Goal: Task Accomplishment & Management: Use online tool/utility

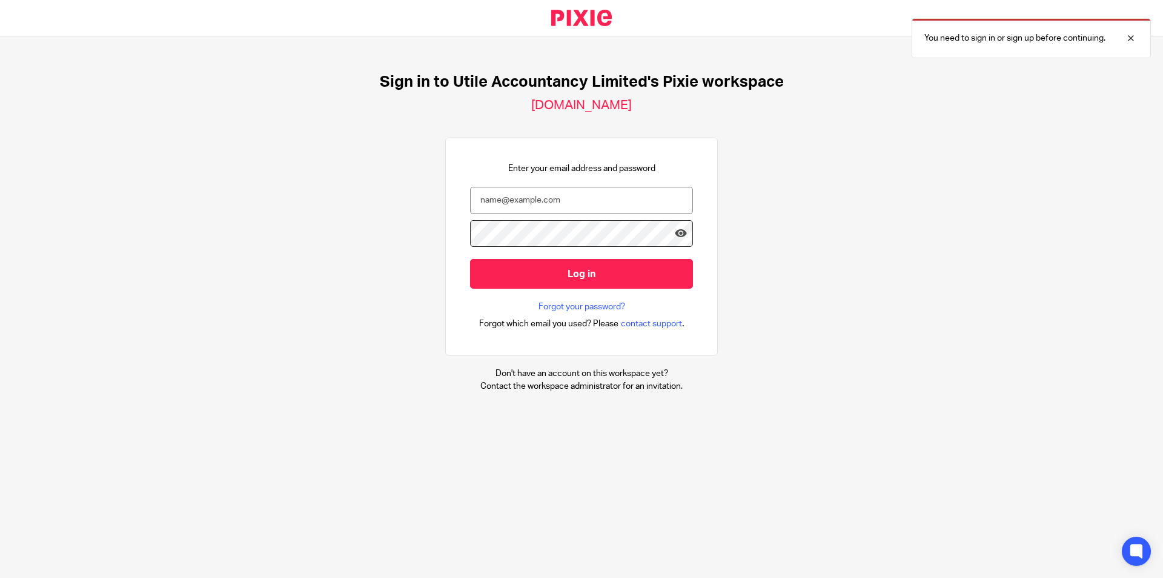
click at [481, 165] on div "Enter your email address and password Log in Forgot your password? Forgot which…" at bounding box center [581, 246] width 223 height 168
click at [490, 188] on input "email" at bounding box center [581, 200] width 223 height 27
type input "[PERSON_NAME][EMAIL_ADDRESS][DOMAIN_NAME]"
click at [470, 259] on input "Log in" at bounding box center [581, 274] width 223 height 30
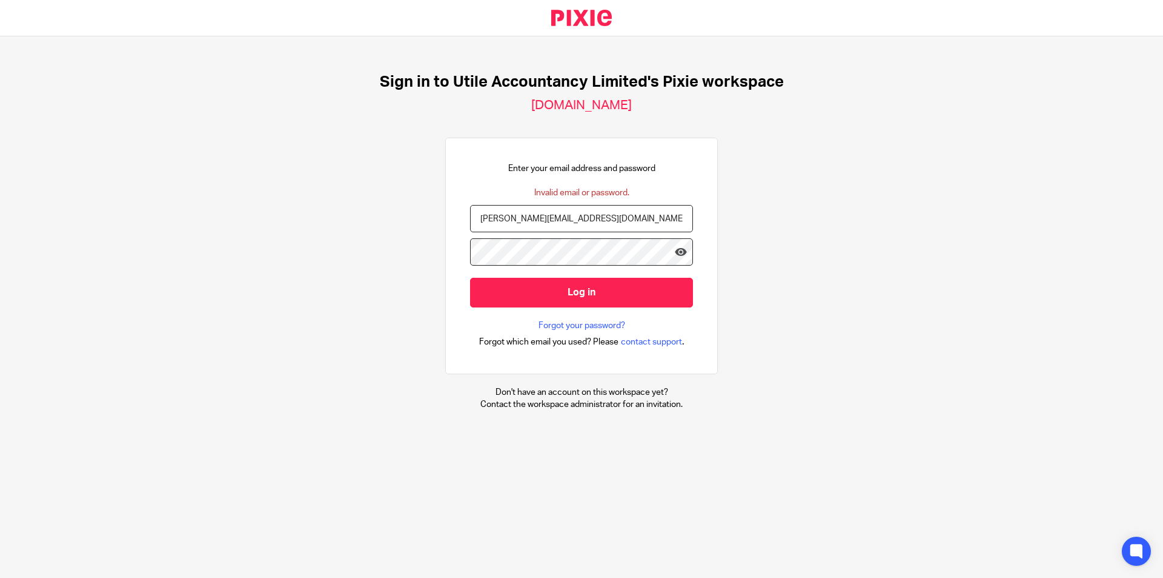
click at [470, 278] on input "Log in" at bounding box center [581, 293] width 223 height 30
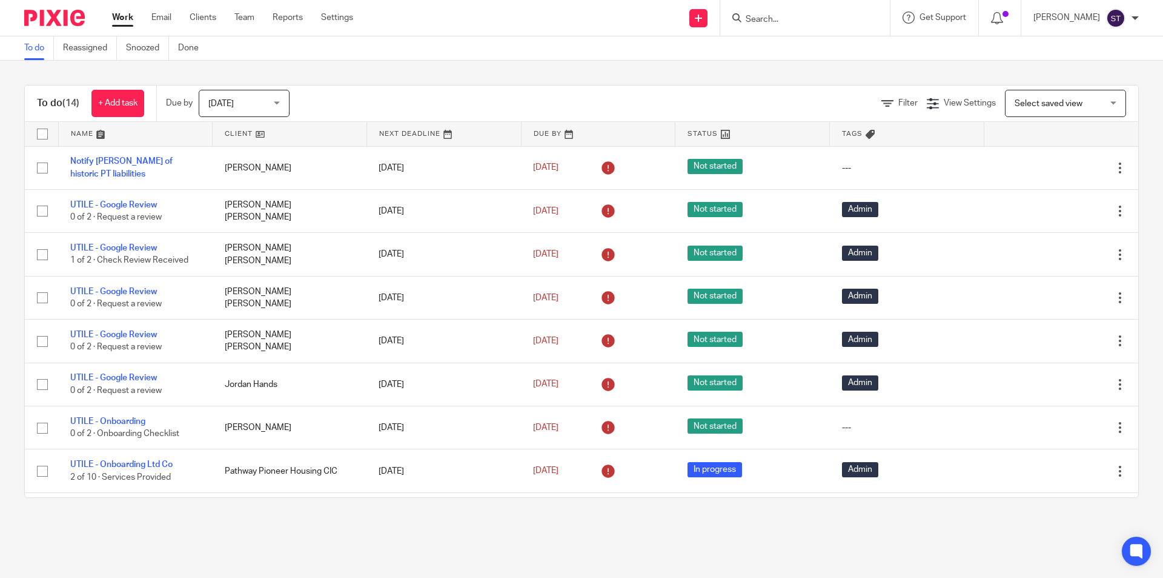
click at [742, 22] on icon at bounding box center [737, 17] width 9 height 9
click at [793, 19] on input "Search" at bounding box center [799, 20] width 109 height 11
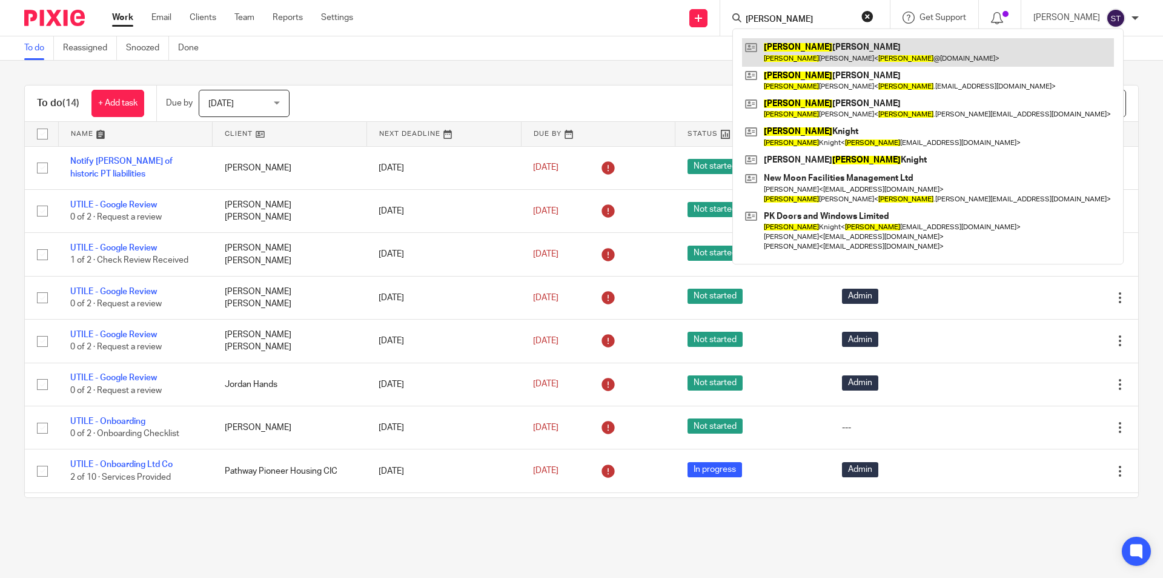
type input "paul"
click at [821, 58] on link at bounding box center [928, 52] width 372 height 28
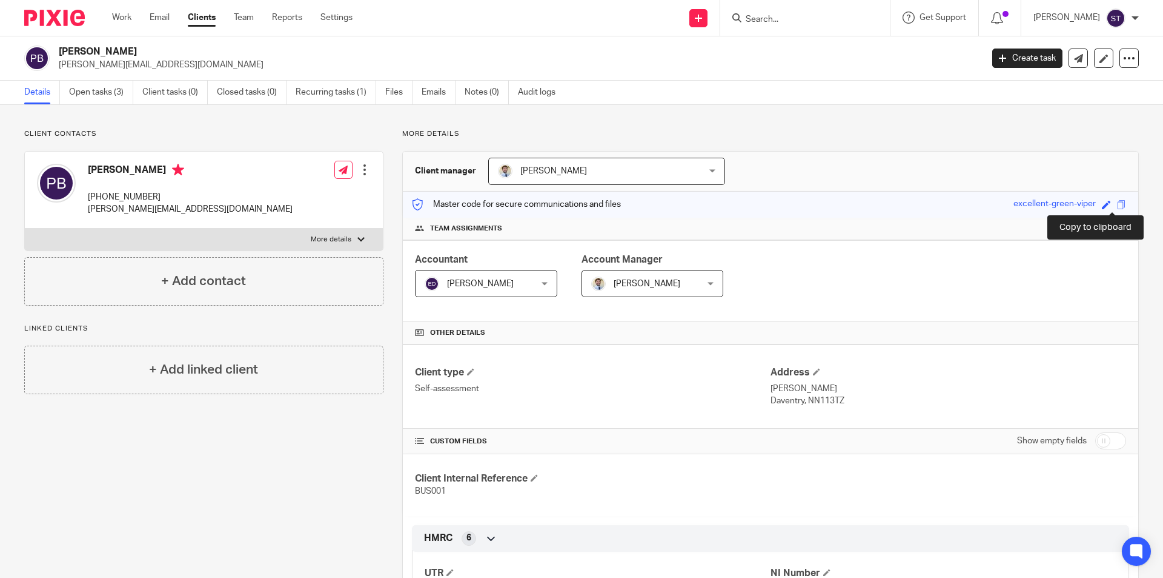
click at [1117, 205] on span at bounding box center [1121, 204] width 9 height 9
click at [1102, 208] on span at bounding box center [1106, 204] width 9 height 9
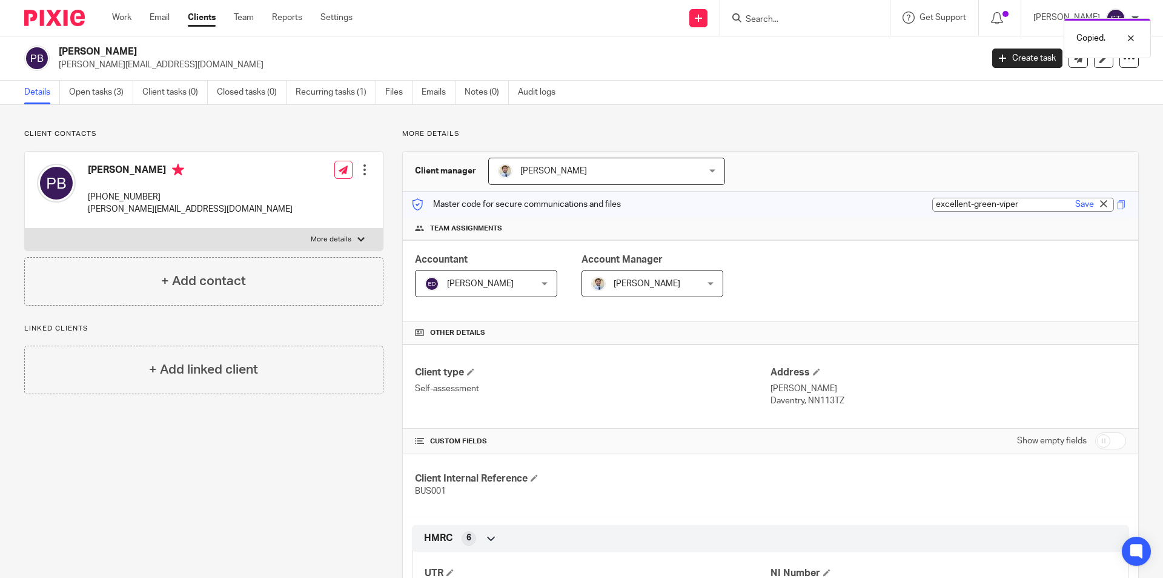
click at [1019, 198] on input "excellent-green-viper" at bounding box center [1024, 205] width 182 height 14
drag, startPoint x: 1019, startPoint y: 208, endPoint x: 990, endPoint y: 215, distance: 30.0
click at [990, 215] on div "Master code for secure communications and files excellent-green-viper excellent…" at bounding box center [771, 204] width 736 height 26
type input "excellent-green"
click at [1076, 206] on link "Save" at bounding box center [1085, 204] width 19 height 12
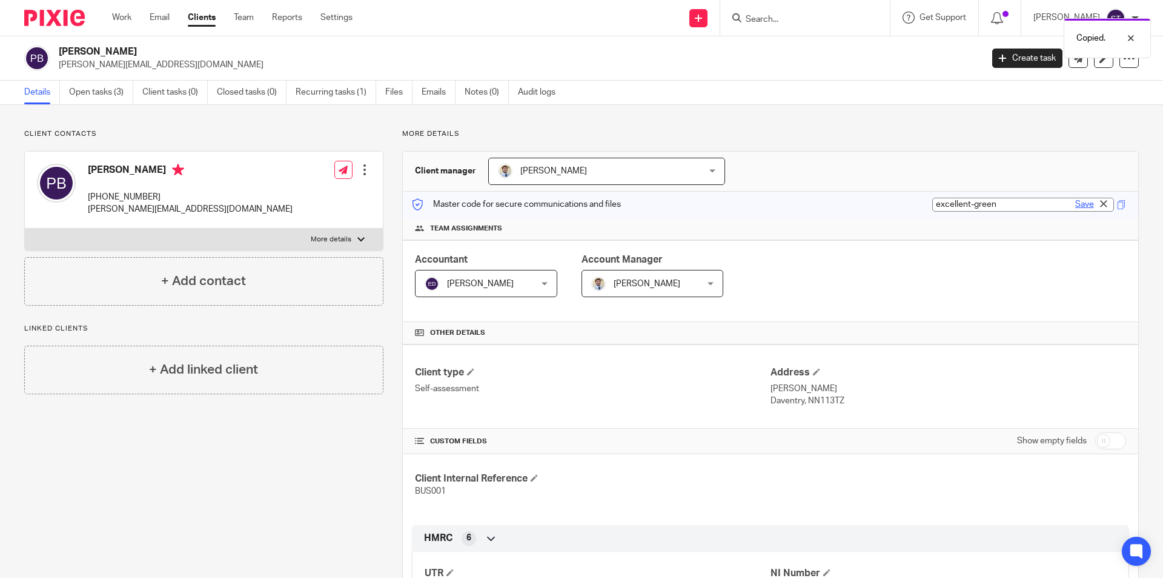
type input "excellent-green"
click at [953, 182] on div "Client manager James Read James Read Ellie Dowen James Read Lesley Bagladi Sam …" at bounding box center [771, 171] width 736 height 40
click at [104, 93] on link "Open tasks (3)" at bounding box center [101, 93] width 64 height 24
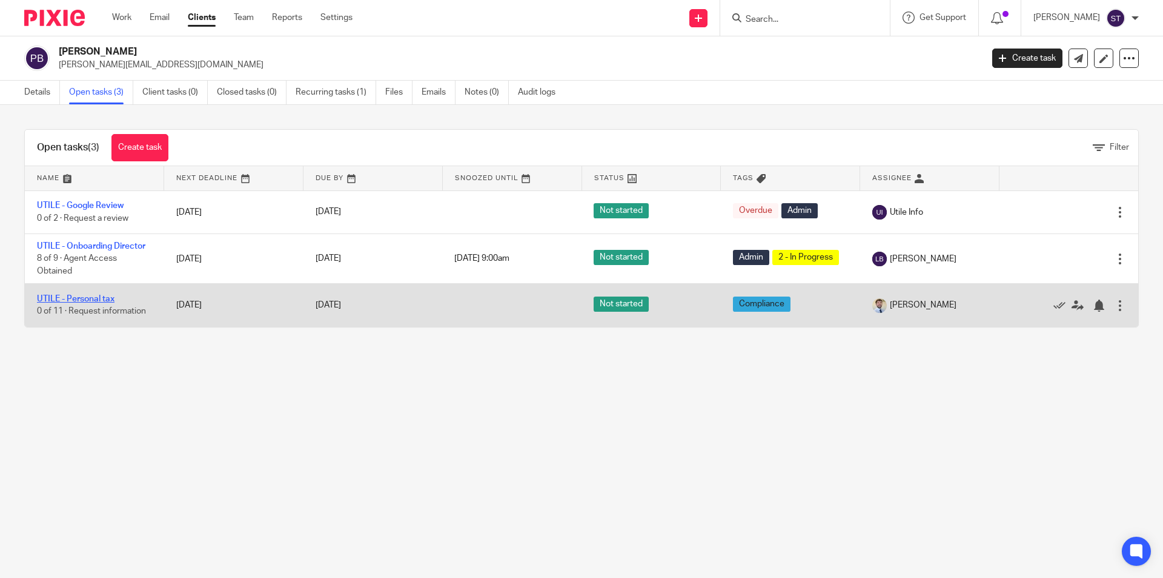
click at [98, 299] on link "UTILE - Personal tax" at bounding box center [76, 299] width 78 height 8
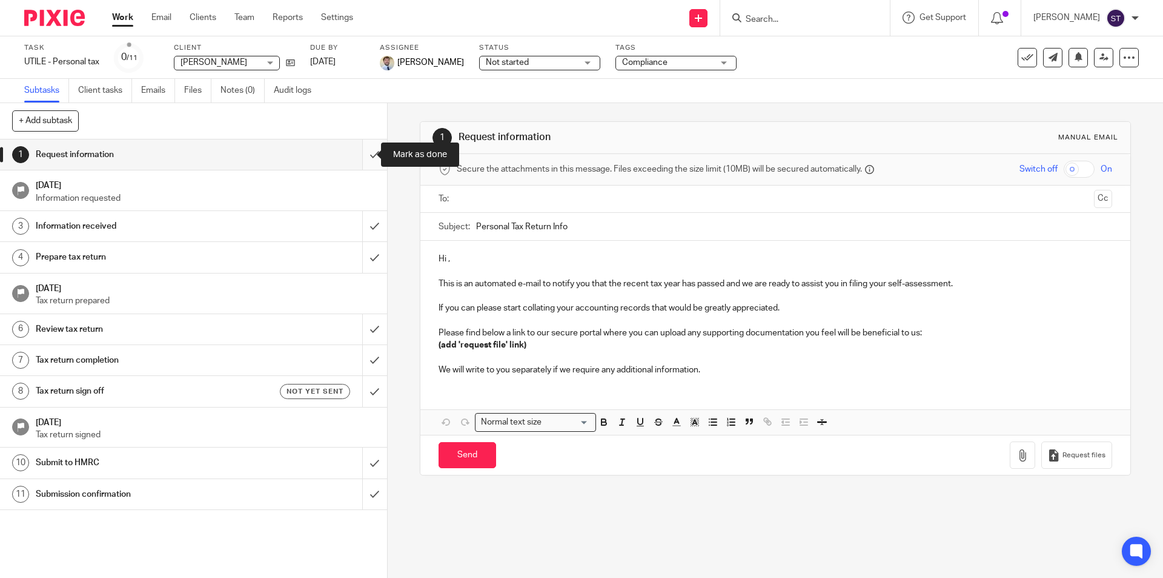
click at [361, 154] on input "submit" at bounding box center [193, 154] width 387 height 30
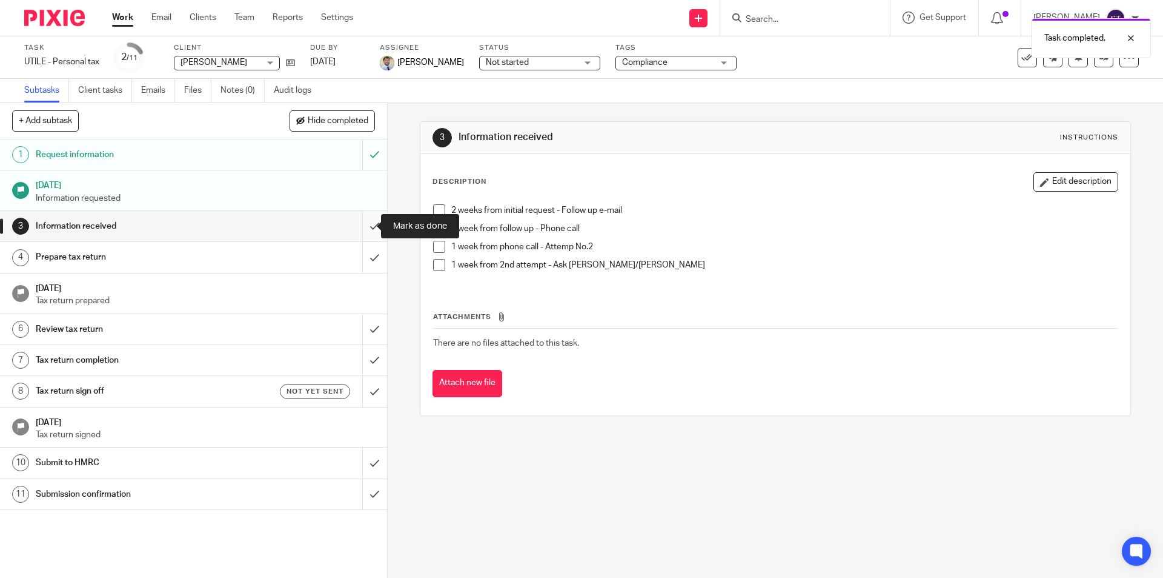
click at [354, 225] on input "submit" at bounding box center [193, 226] width 387 height 30
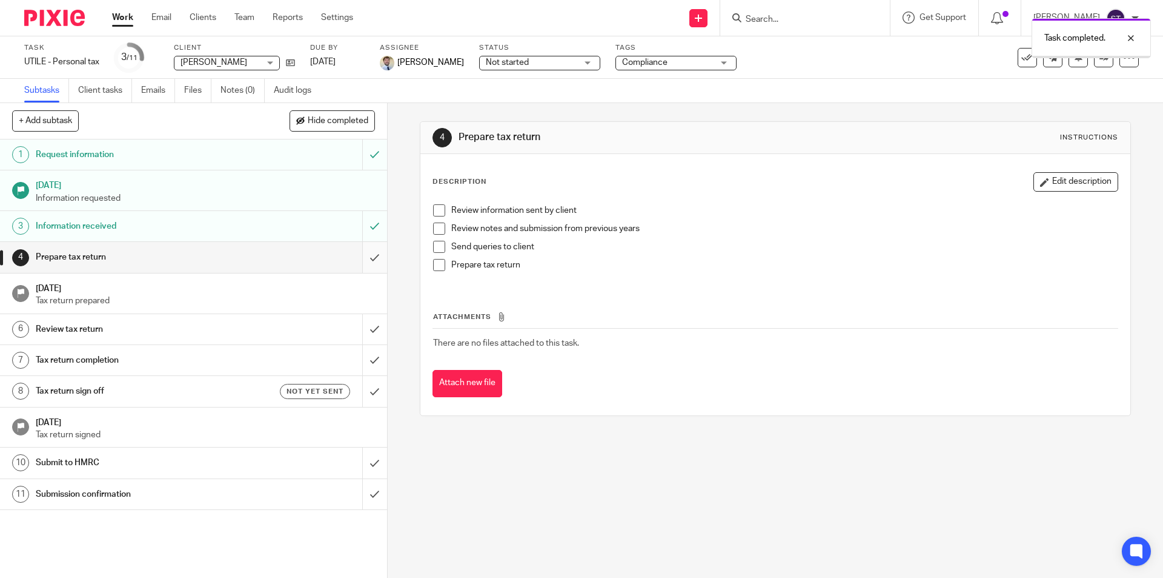
click at [365, 267] on input "submit" at bounding box center [193, 257] width 387 height 30
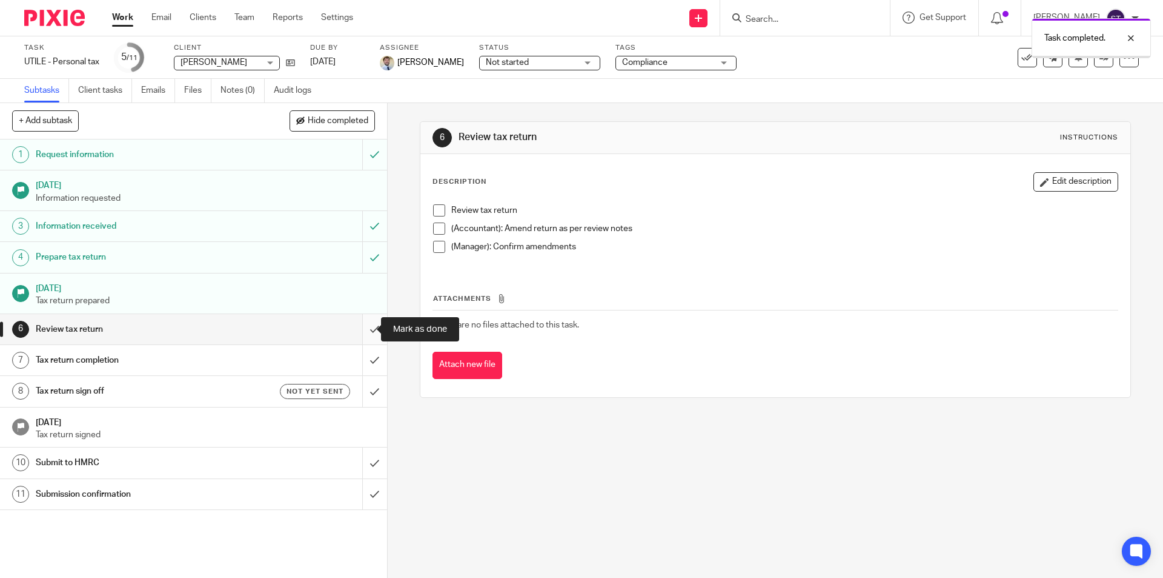
click at [371, 331] on input "submit" at bounding box center [193, 329] width 387 height 30
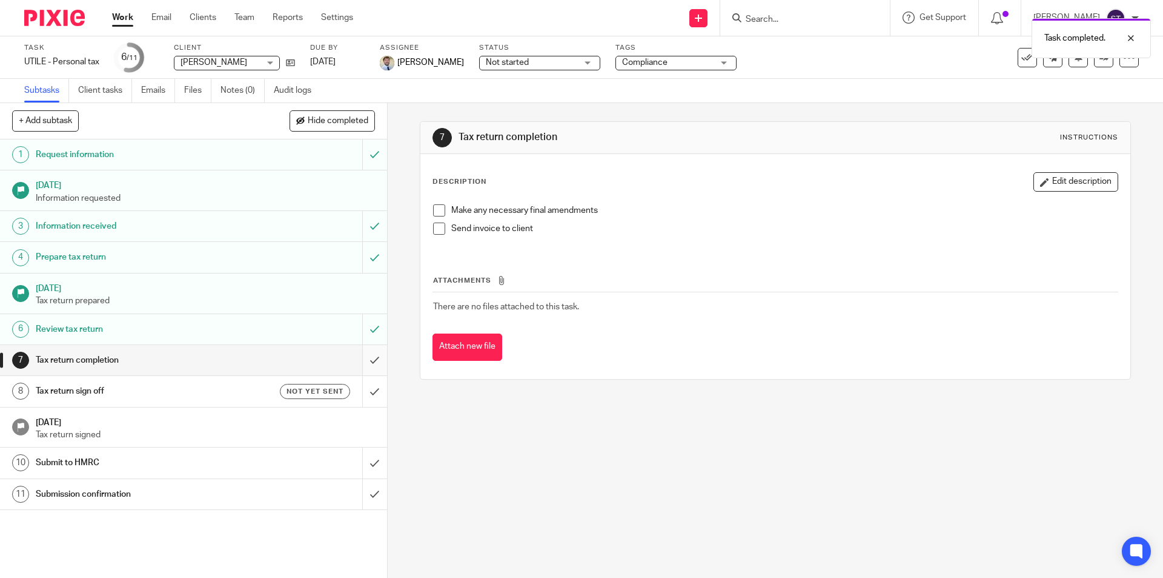
click at [361, 362] on input "submit" at bounding box center [193, 360] width 387 height 30
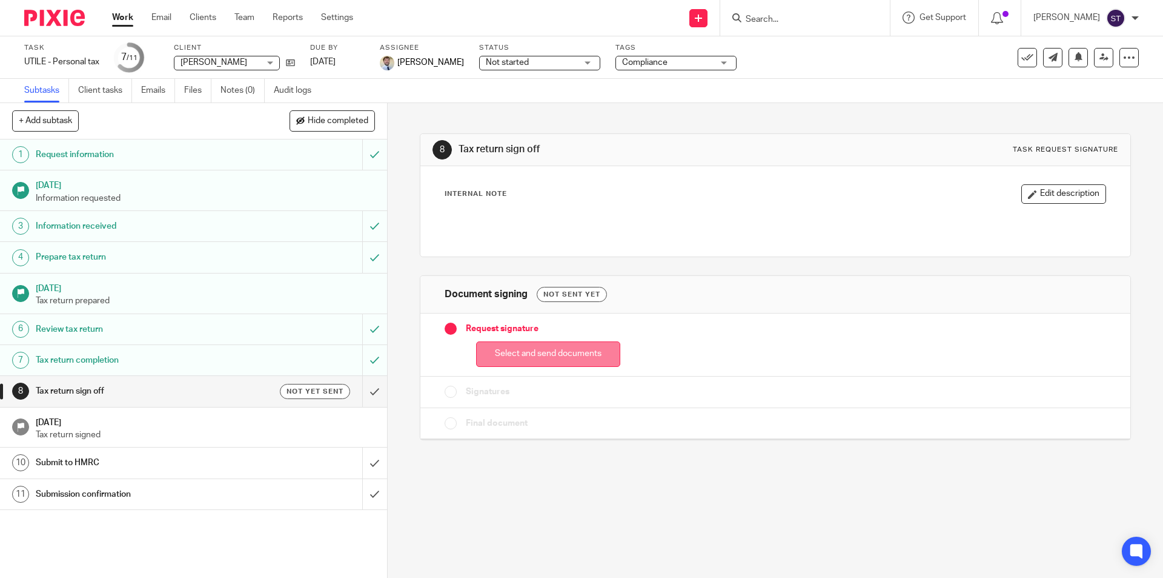
click at [509, 361] on button "Select and send documents" at bounding box center [548, 354] width 144 height 26
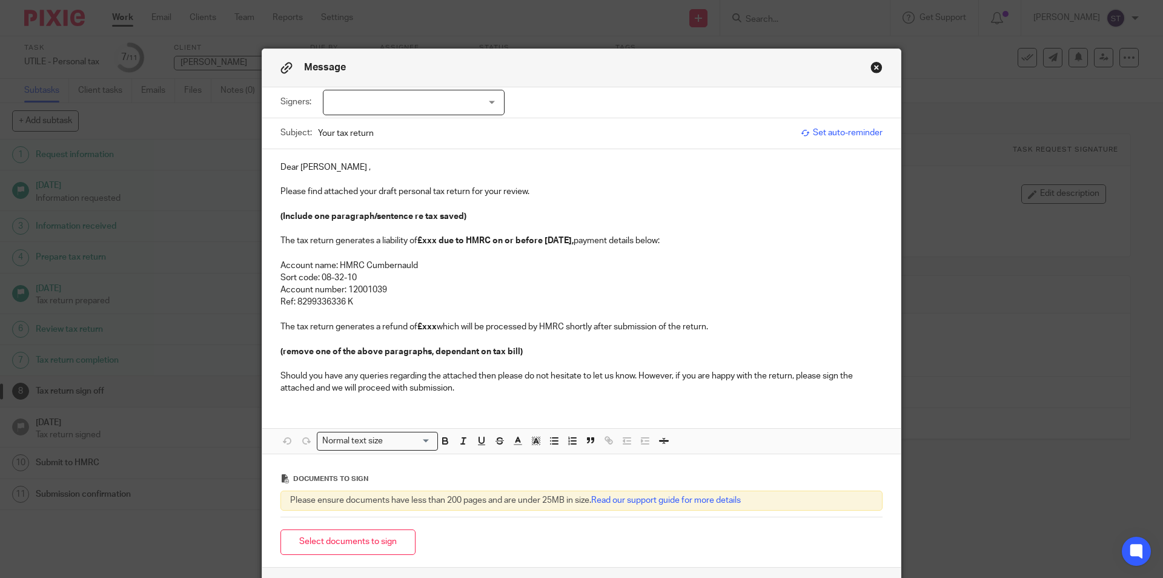
click at [378, 104] on div at bounding box center [414, 102] width 182 height 25
click at [362, 129] on span "[PERSON_NAME]" at bounding box center [373, 127] width 67 height 8
checkbox input "true"
click at [600, 165] on p "Dear Paul Busby ," at bounding box center [582, 167] width 602 height 12
click at [411, 168] on p "Dear Paul Busby ," at bounding box center [582, 167] width 602 height 12
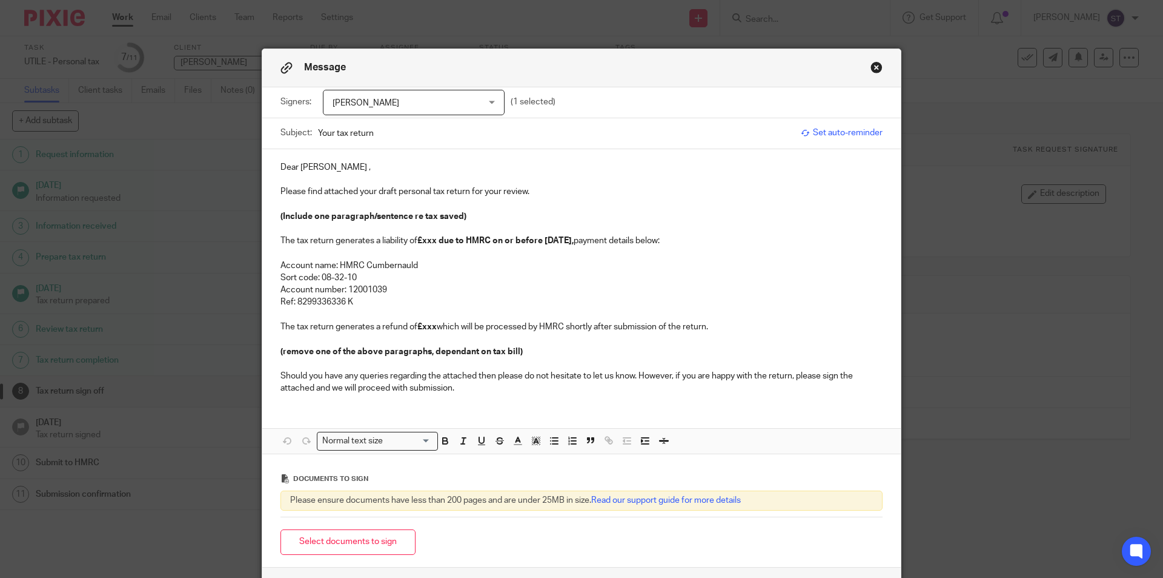
click at [339, 165] on p "Dear Paul Busby ," at bounding box center [582, 167] width 602 height 12
click at [538, 187] on p "Please find attached your draft personal tax return for your review." at bounding box center [582, 191] width 602 height 12
drag, startPoint x: 475, startPoint y: 213, endPoint x: 279, endPoint y: 207, distance: 195.8
click at [279, 207] on div "Hi Paul, Please find attached your draft personal tax return for your review. (…" at bounding box center [581, 276] width 639 height 255
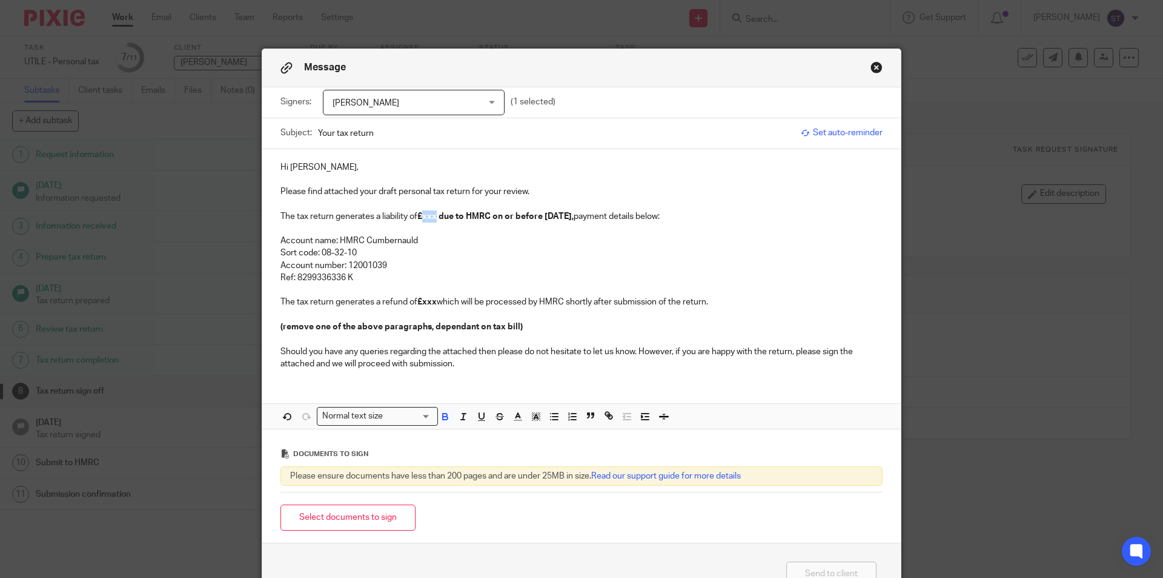
drag, startPoint x: 421, startPoint y: 218, endPoint x: 434, endPoint y: 217, distance: 13.3
click at [434, 217] on strong "£xxx" at bounding box center [427, 216] width 19 height 8
drag, startPoint x: 422, startPoint y: 215, endPoint x: 447, endPoint y: 222, distance: 26.3
click at [422, 215] on p "The tax return generates a liability of £ due to HMRC on or before 31 Jan 2026,…" at bounding box center [582, 216] width 602 height 12
click at [344, 278] on p "Ref: 8299336336 K" at bounding box center [582, 277] width 602 height 12
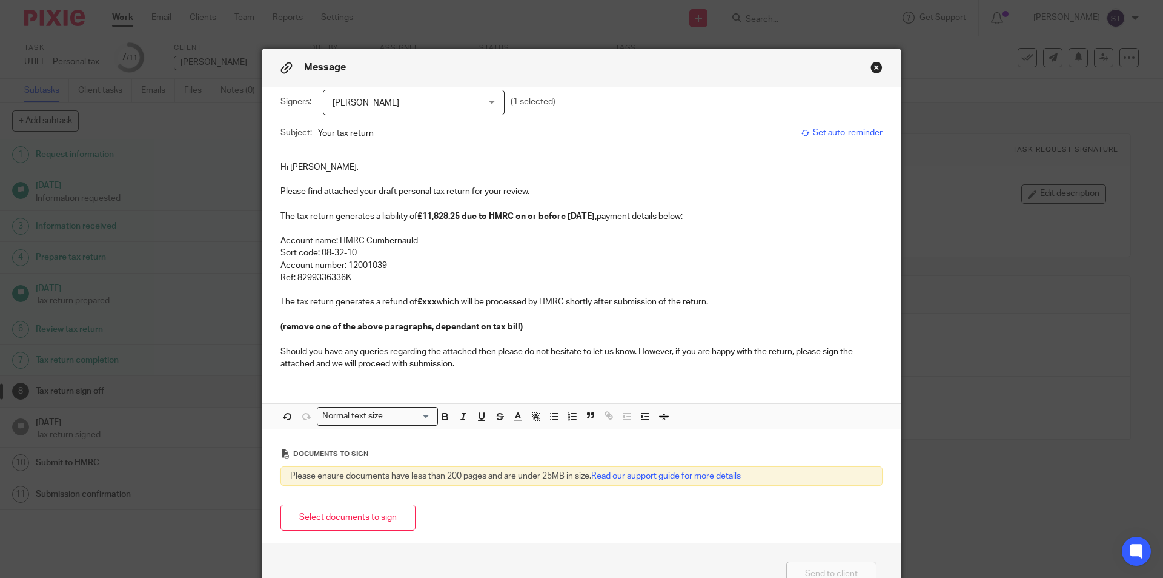
click at [383, 270] on p "Account number: 12001039" at bounding box center [582, 265] width 602 height 12
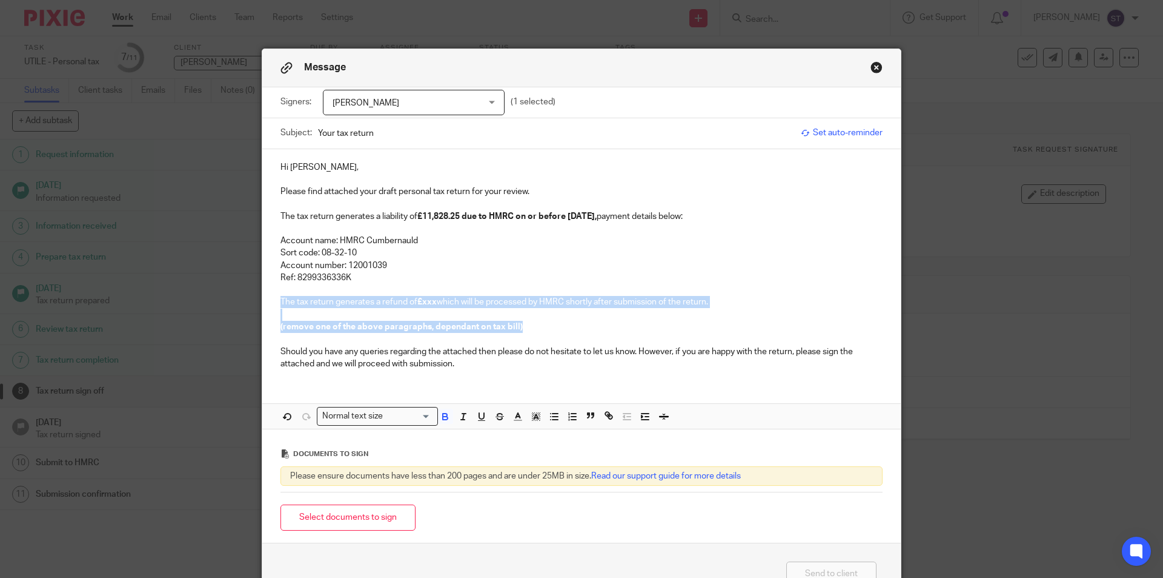
drag, startPoint x: 278, startPoint y: 304, endPoint x: 730, endPoint y: 327, distance: 453.3
click at [730, 327] on div "Hi Paul, Please find attached your draft personal tax return for your review. T…" at bounding box center [581, 264] width 639 height 230
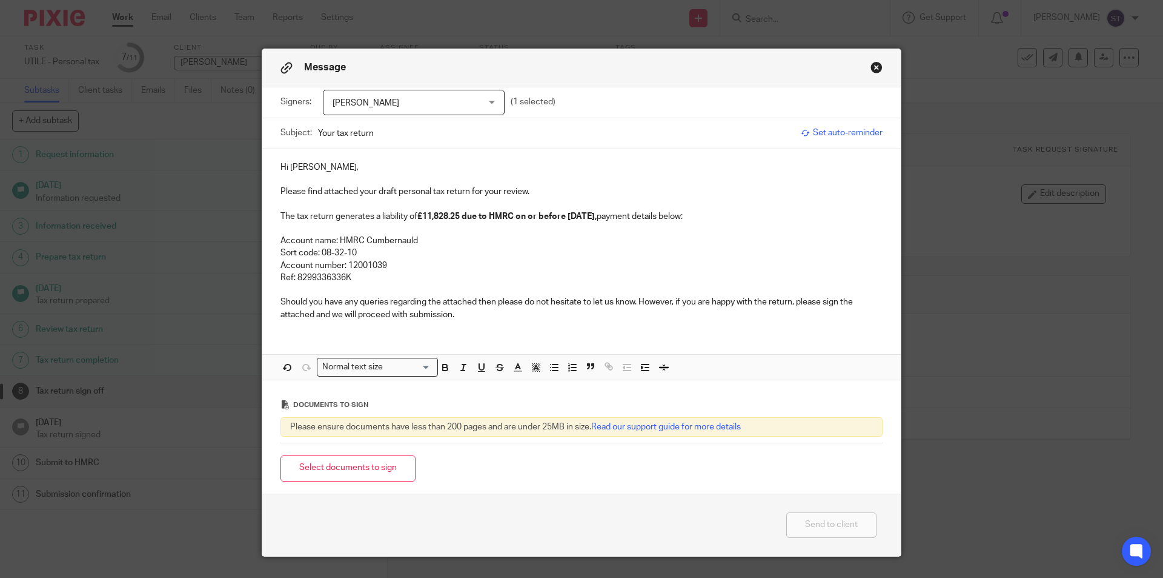
click at [388, 271] on p "Ref: 8299336336K" at bounding box center [582, 277] width 602 height 12
click at [485, 321] on div "Hi Paul, Please find attached your draft personal tax return for your review. T…" at bounding box center [581, 239] width 639 height 181
click at [423, 108] on span "[PERSON_NAME]" at bounding box center [401, 102] width 137 height 25
click at [417, 105] on div "[PERSON_NAME]" at bounding box center [414, 102] width 182 height 25
click at [399, 278] on p "Ref: 8299336336K" at bounding box center [582, 277] width 602 height 12
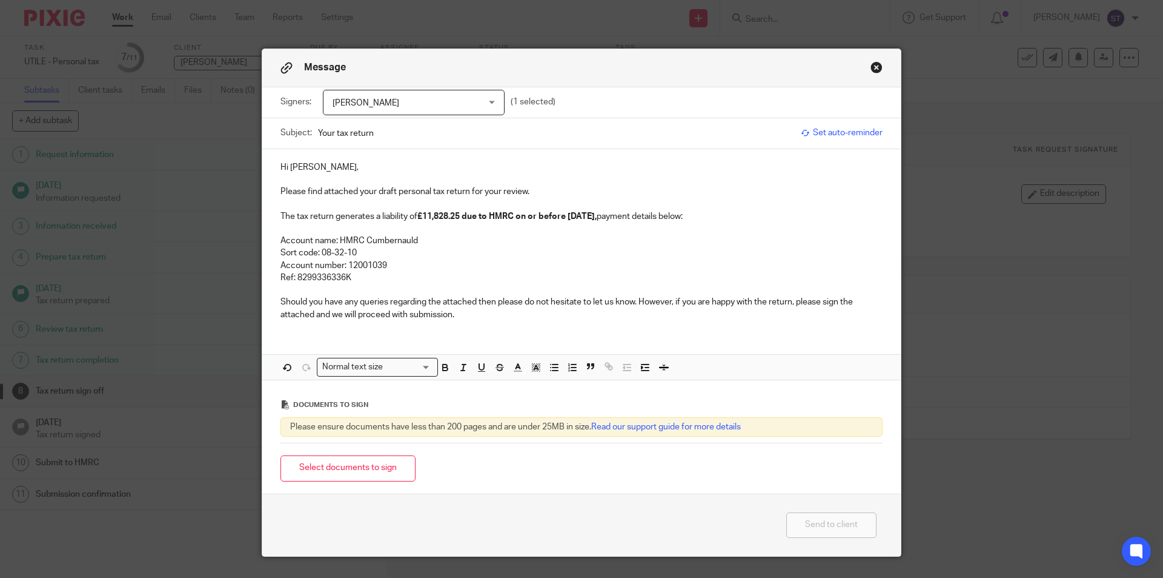
click at [550, 184] on p at bounding box center [582, 179] width 602 height 12
click at [554, 189] on p "Please find attached your draft personal tax return for your review." at bounding box center [582, 191] width 602 height 12
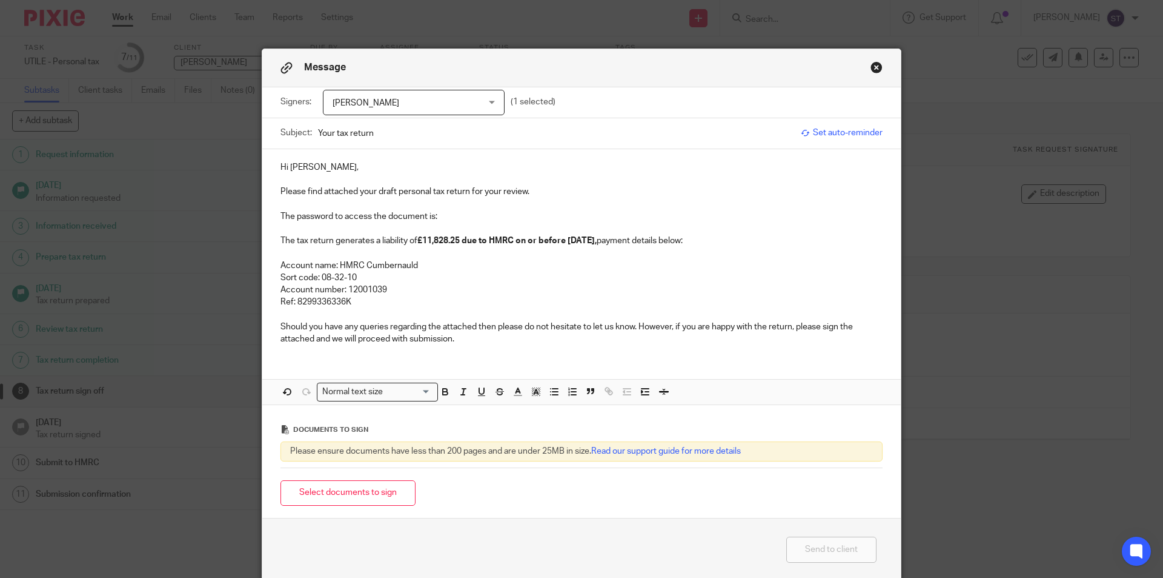
click at [441, 212] on p "The password to access the document is:" at bounding box center [582, 216] width 602 height 12
click at [479, 215] on p "The password to access the document is:" at bounding box center [582, 216] width 602 height 12
click at [373, 487] on button "Select documents to sign" at bounding box center [348, 493] width 135 height 26
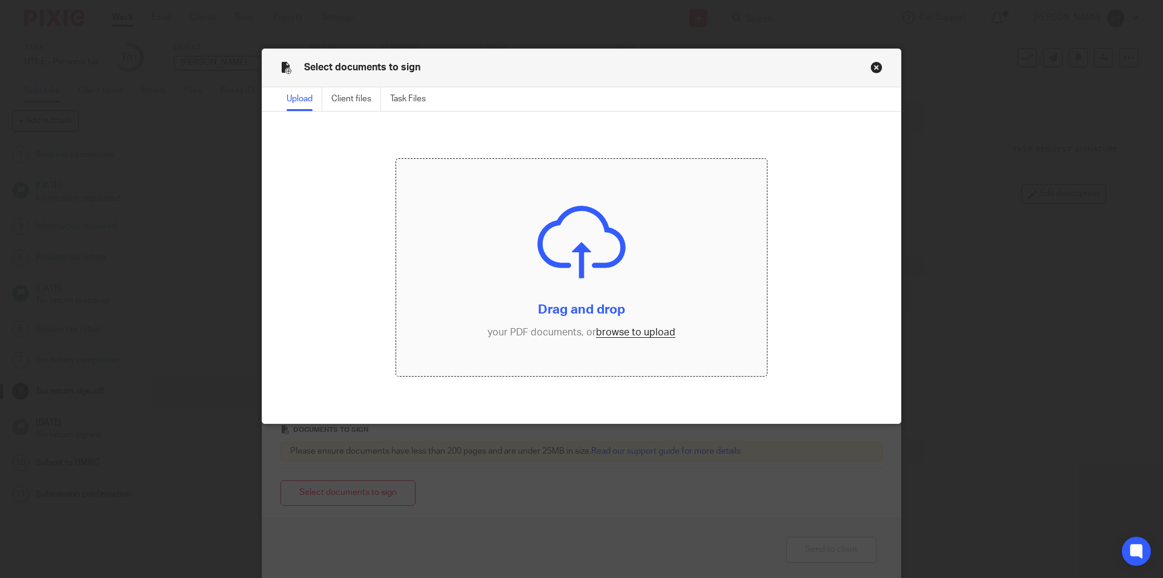
click at [549, 285] on input "file" at bounding box center [581, 267] width 371 height 217
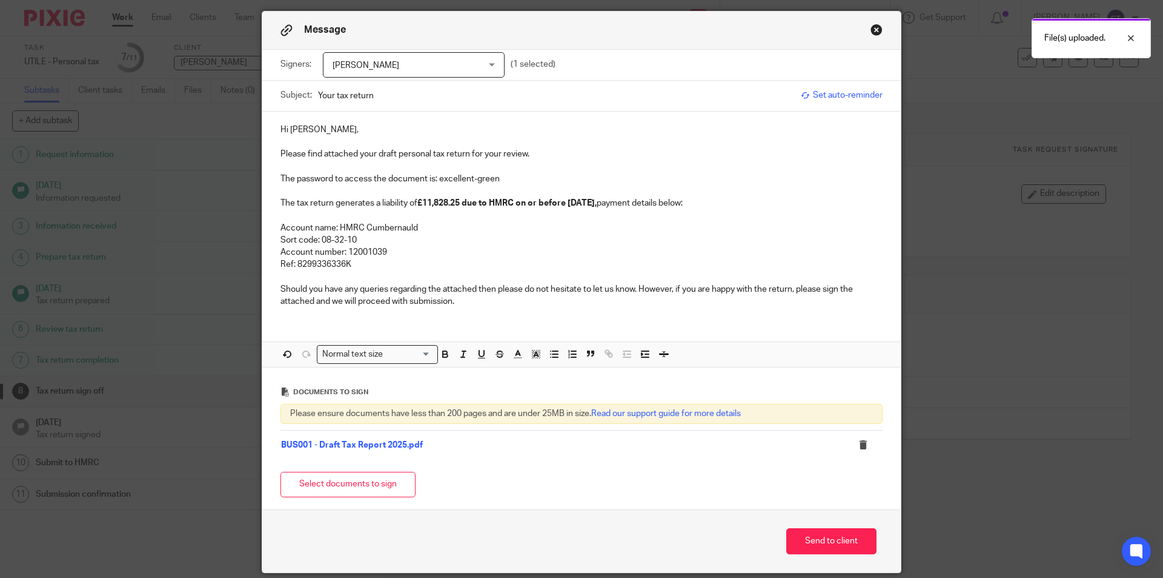
scroll to position [81, 0]
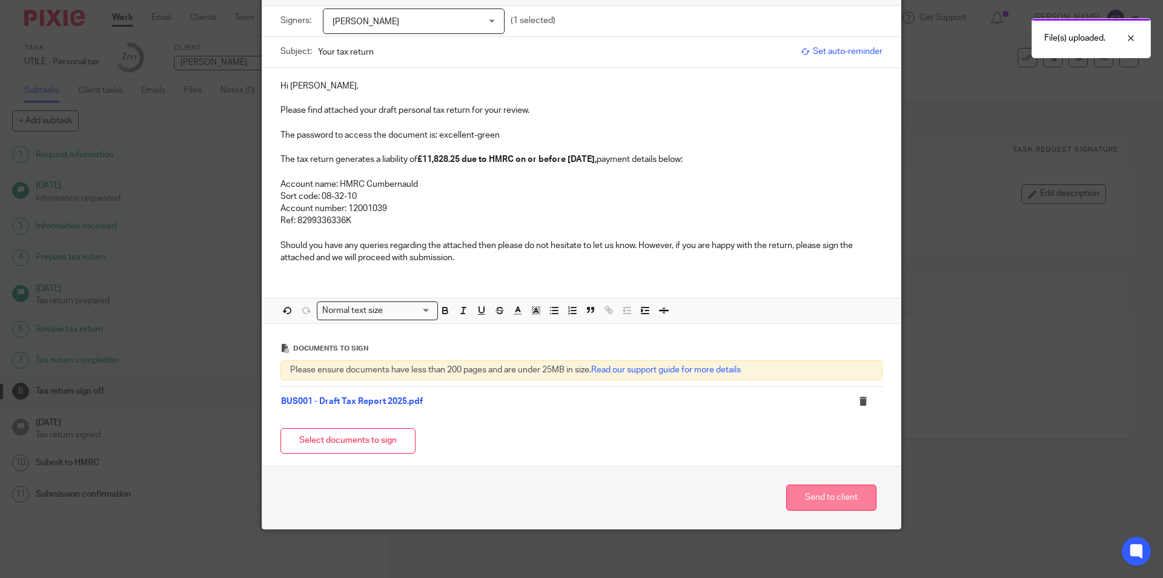
click at [821, 509] on button "Send to client" at bounding box center [832, 497] width 90 height 26
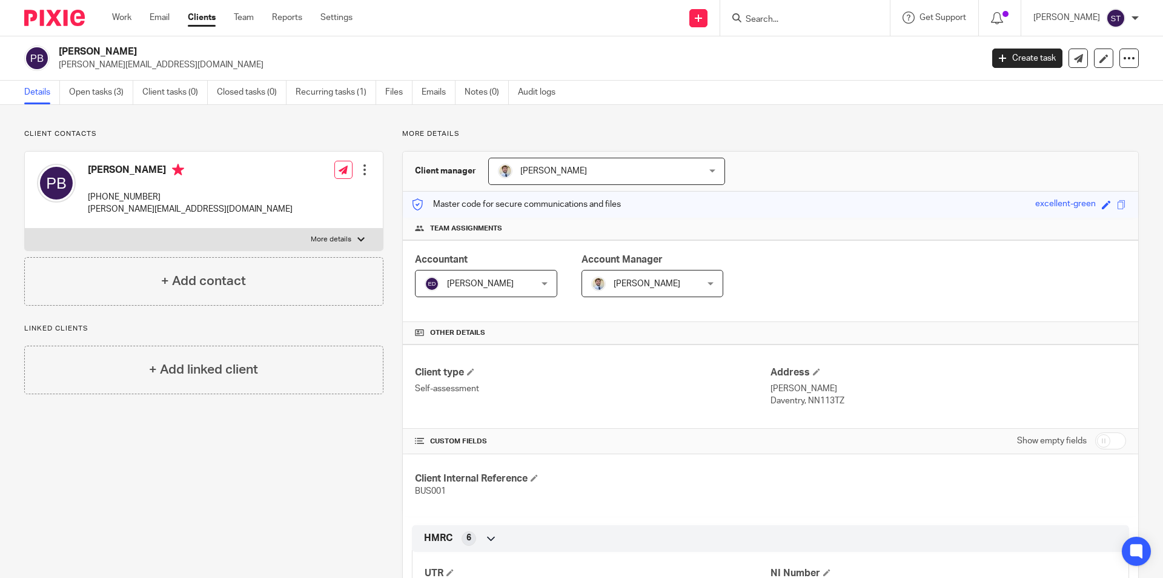
click at [991, 238] on div "Team assignments" at bounding box center [771, 229] width 736 height 22
drag, startPoint x: 1025, startPoint y: 202, endPoint x: 1087, endPoint y: 204, distance: 61.8
click at [1087, 204] on div "Master code for secure communications and files excellent-green Save excellent-…" at bounding box center [771, 204] width 736 height 26
copy div "excellent-green"
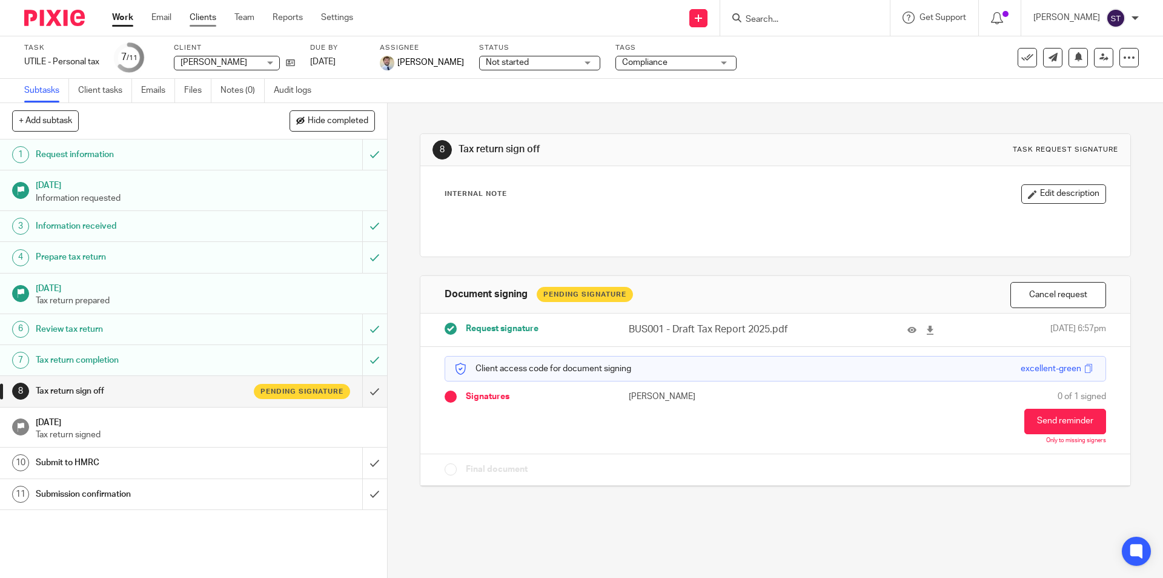
click at [199, 13] on link "Clients" at bounding box center [203, 18] width 27 height 12
click at [785, 27] on div at bounding box center [806, 18] width 170 height 36
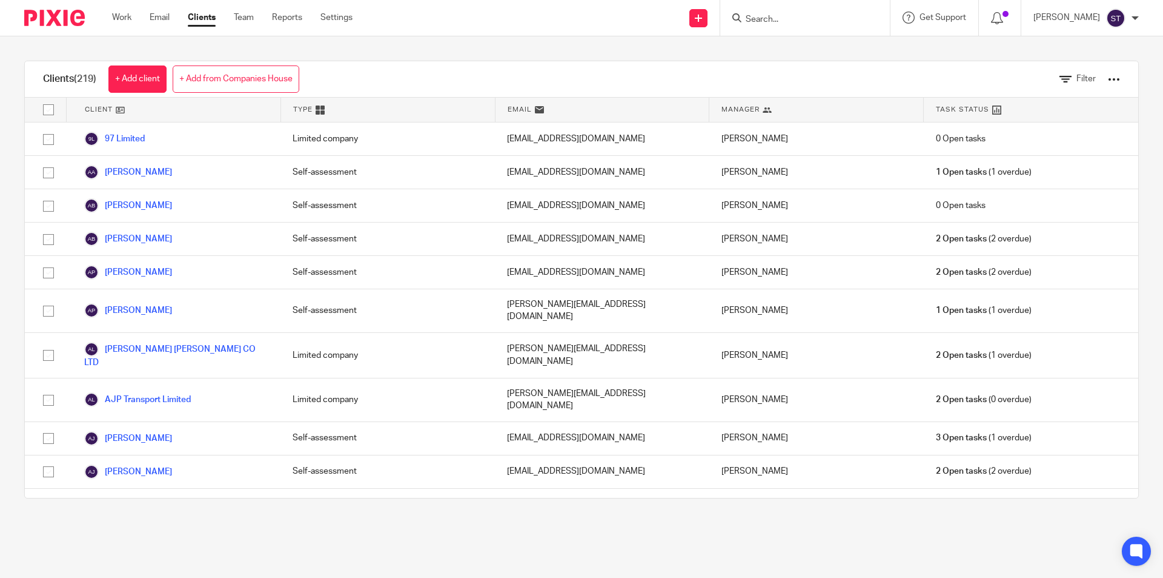
click at [797, 20] on input "Search" at bounding box center [799, 20] width 109 height 11
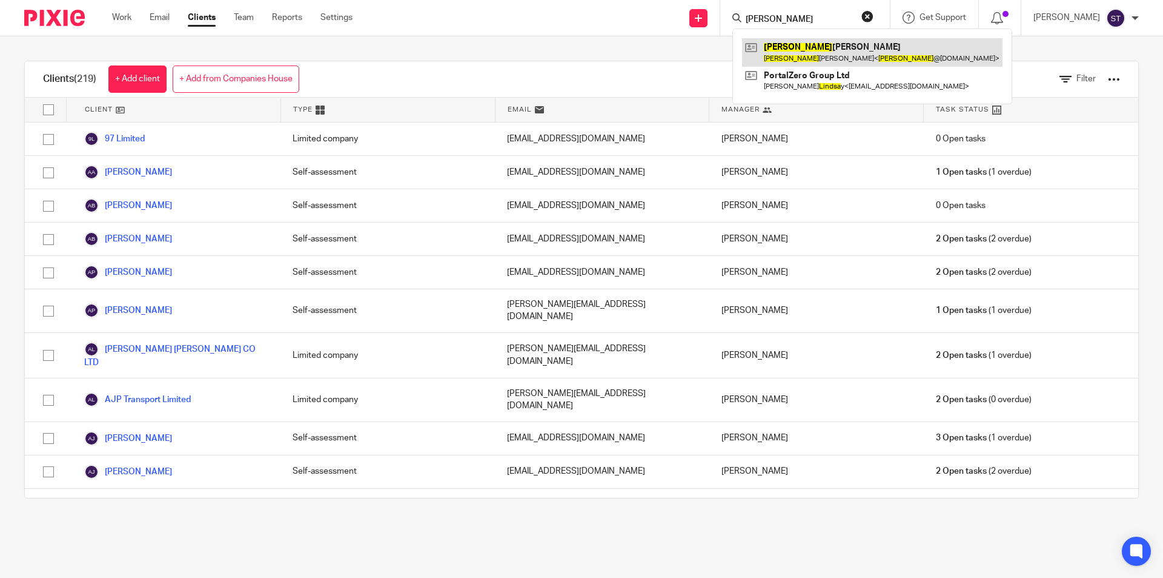
type input "linda"
click at [810, 46] on link at bounding box center [872, 52] width 261 height 28
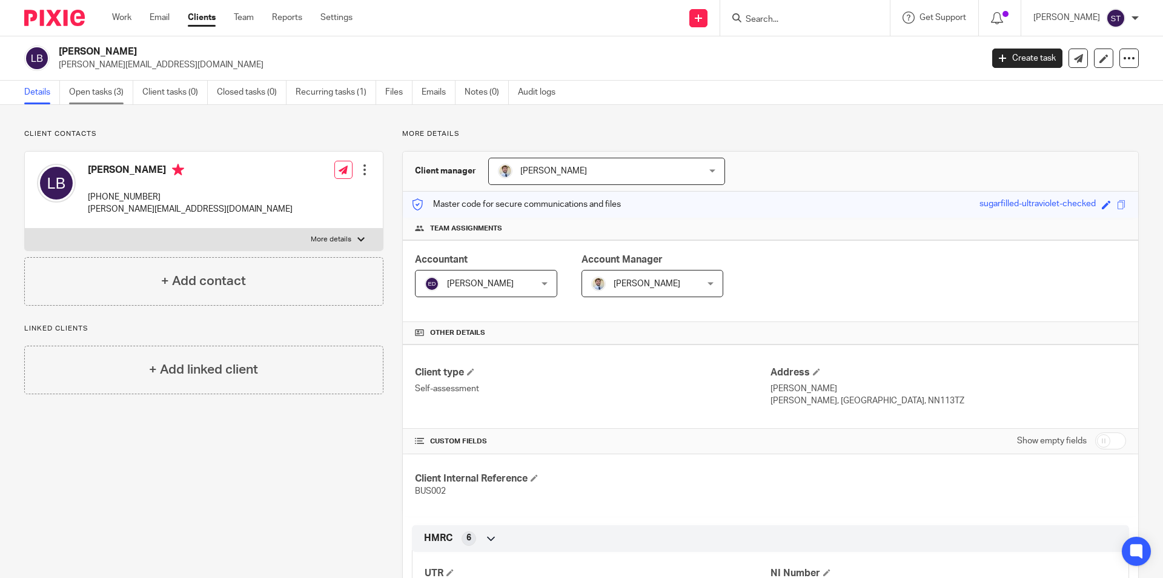
click at [103, 93] on link "Open tasks (3)" at bounding box center [101, 93] width 64 height 24
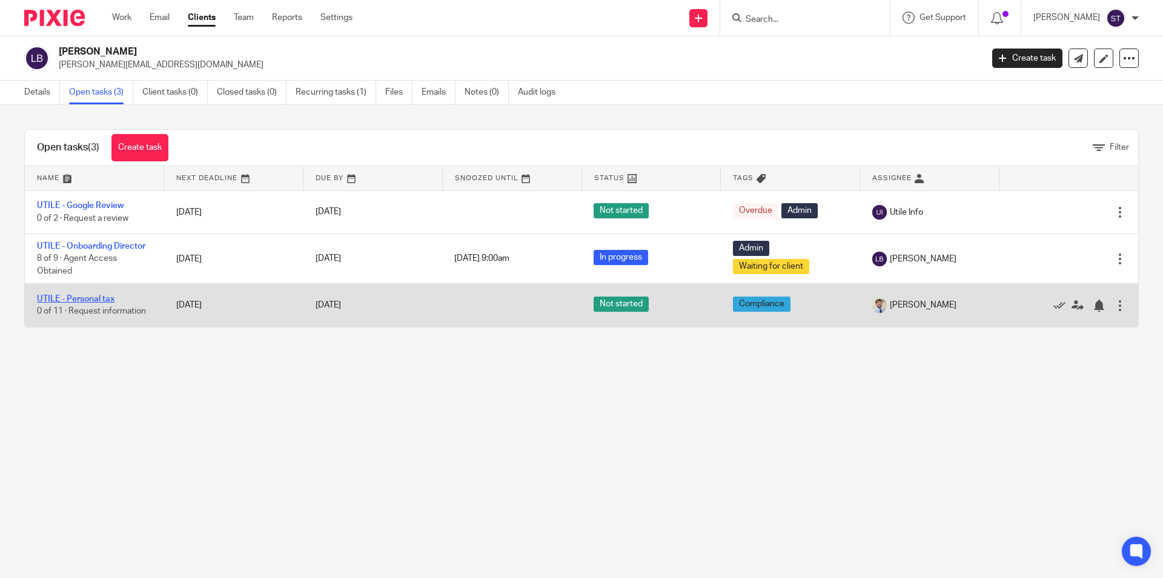
click at [82, 299] on link "UTILE - Personal tax" at bounding box center [76, 299] width 78 height 8
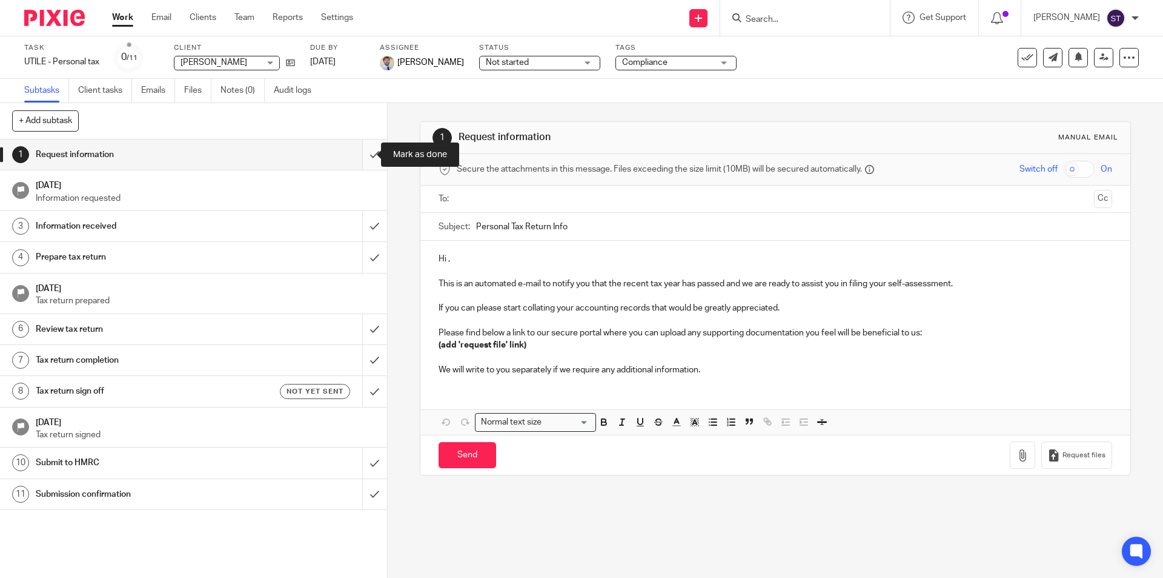
click at [367, 158] on input "submit" at bounding box center [193, 154] width 387 height 30
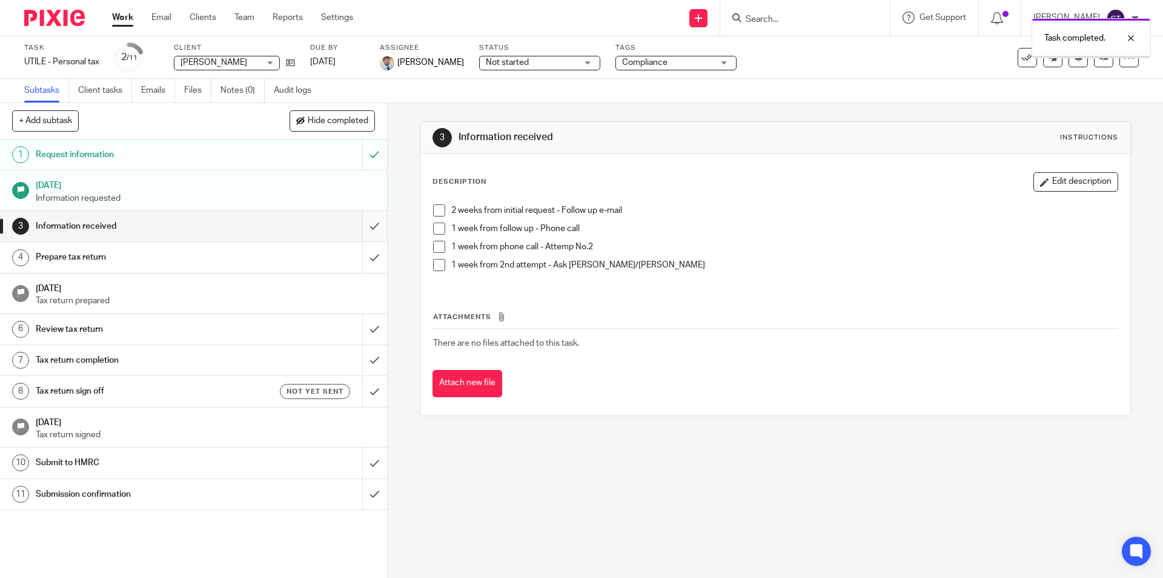
click at [364, 222] on input "submit" at bounding box center [193, 226] width 387 height 30
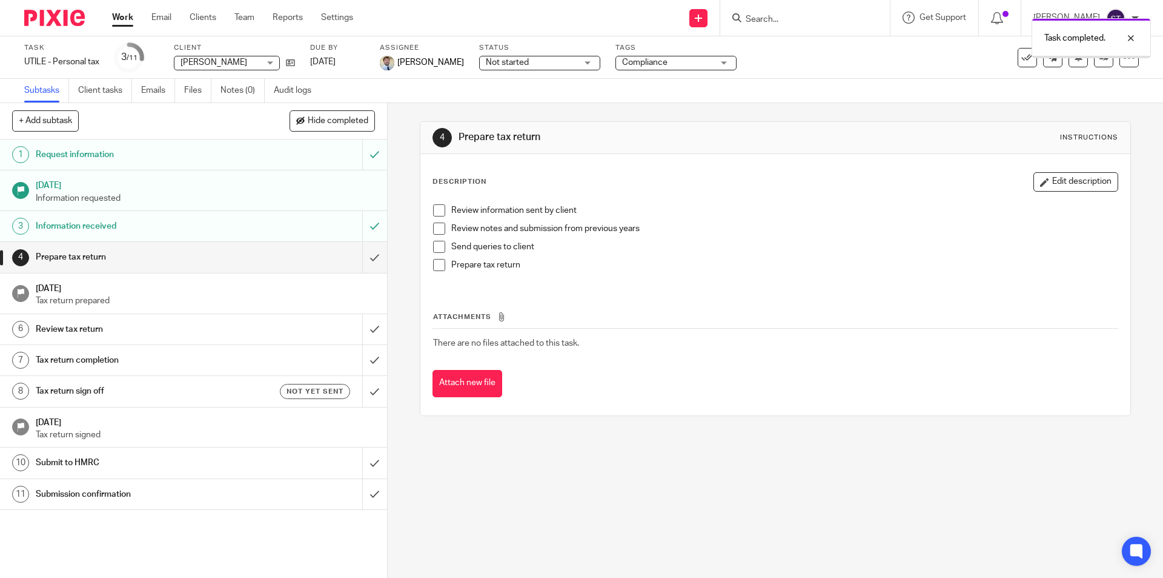
click at [362, 262] on input "submit" at bounding box center [193, 257] width 387 height 30
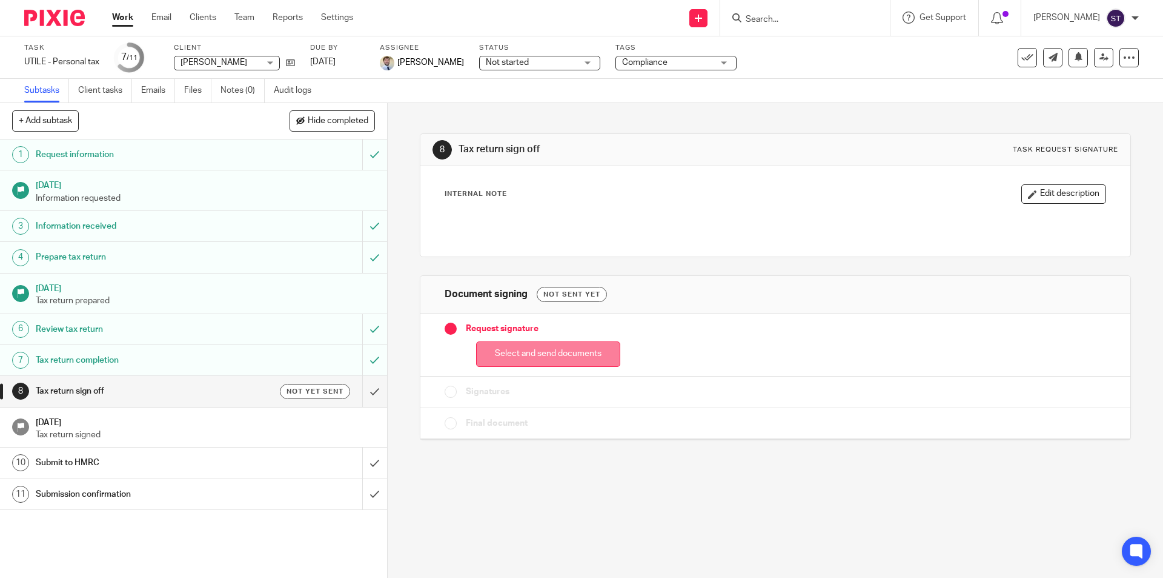
click at [557, 357] on button "Select and send documents" at bounding box center [548, 354] width 144 height 26
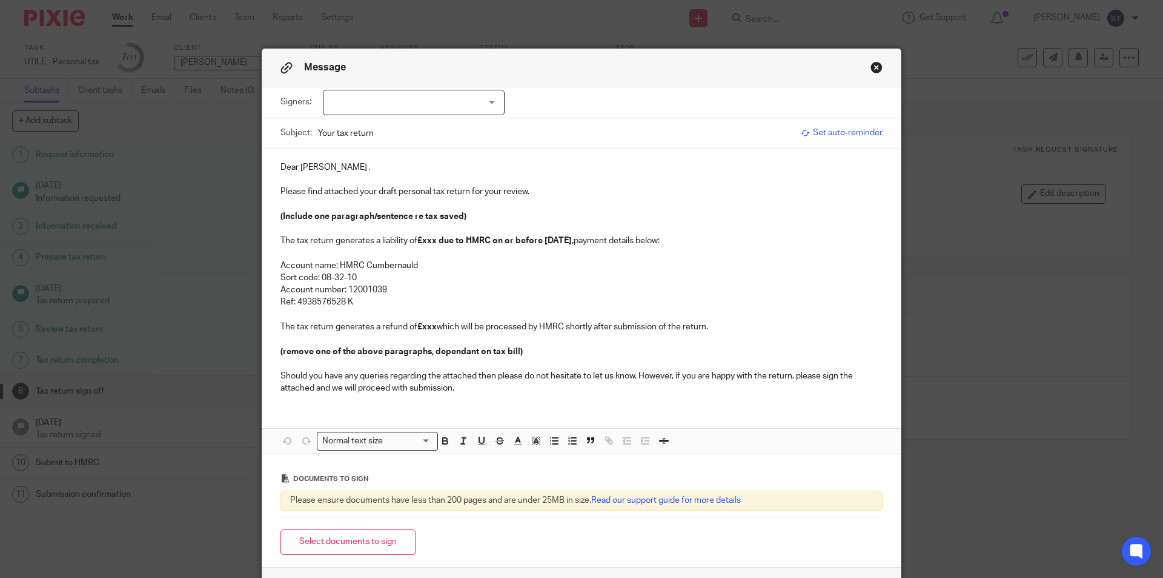
click at [399, 96] on div at bounding box center [414, 102] width 182 height 25
click at [365, 130] on span "[PERSON_NAME]" at bounding box center [373, 127] width 67 height 8
checkbox input "true"
drag, startPoint x: 344, startPoint y: 168, endPoint x: 384, endPoint y: 194, distance: 47.7
click at [345, 168] on p "Dear Linda Busby ," at bounding box center [582, 167] width 602 height 12
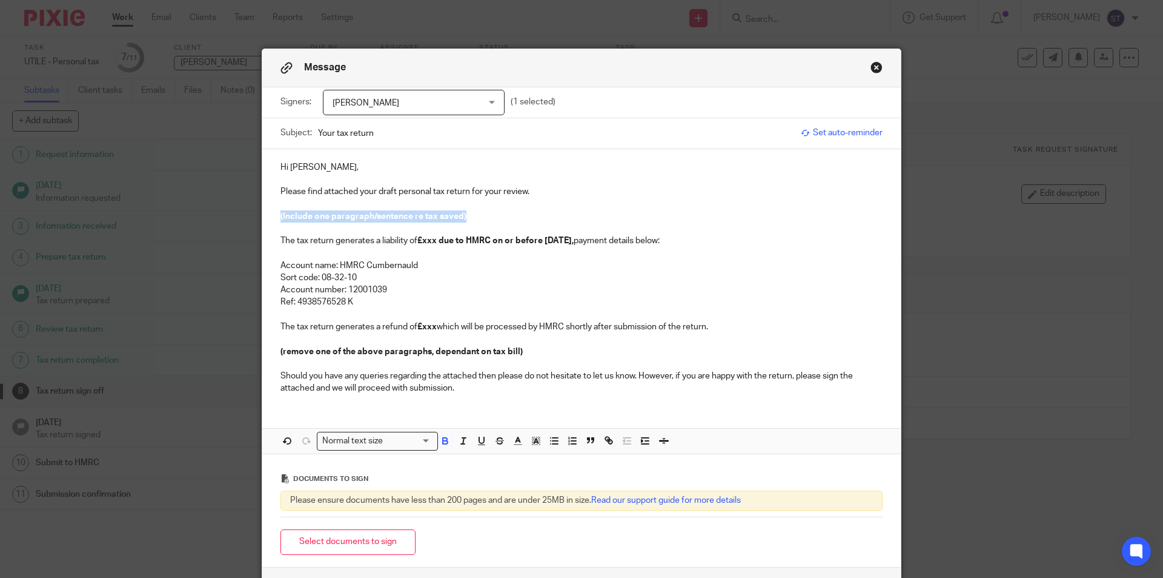
drag, startPoint x: 430, startPoint y: 216, endPoint x: 275, endPoint y: 215, distance: 154.5
click at [275, 215] on div "Hi Linda, Please find attached your draft personal tax return for your review. …" at bounding box center [581, 276] width 639 height 255
drag, startPoint x: 428, startPoint y: 242, endPoint x: 419, endPoint y: 243, distance: 9.8
click at [419, 243] on strong "£xxx" at bounding box center [427, 240] width 19 height 8
click at [345, 305] on p "Ref: 4938576528 K" at bounding box center [582, 302] width 602 height 12
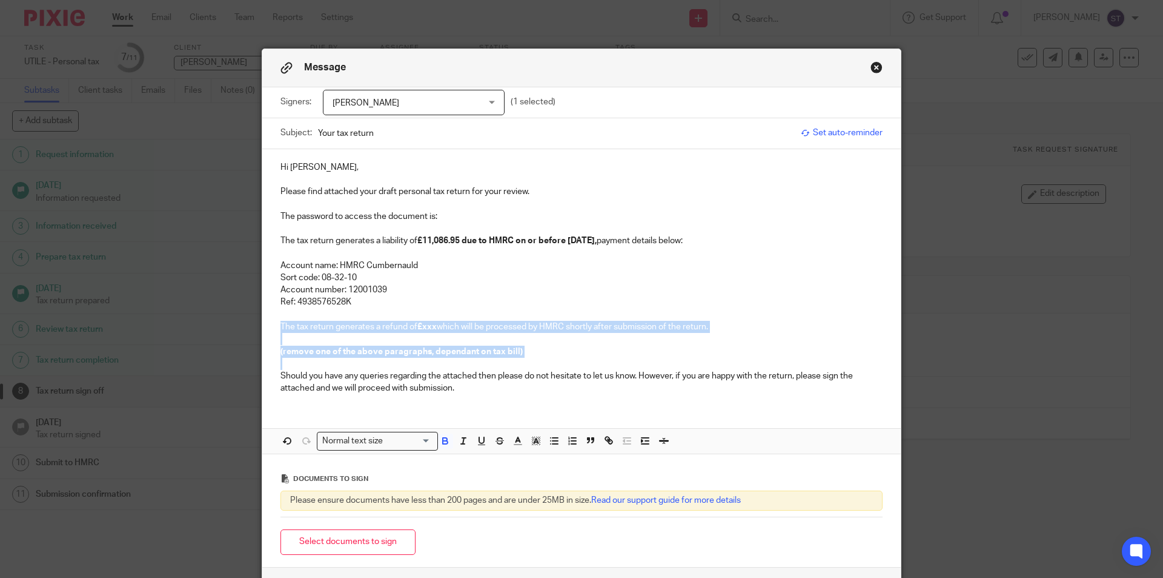
drag, startPoint x: 270, startPoint y: 327, endPoint x: 518, endPoint y: 364, distance: 251.2
click at [518, 364] on div "Hi Linda, Please find attached your draft personal tax return for your review. …" at bounding box center [581, 276] width 639 height 255
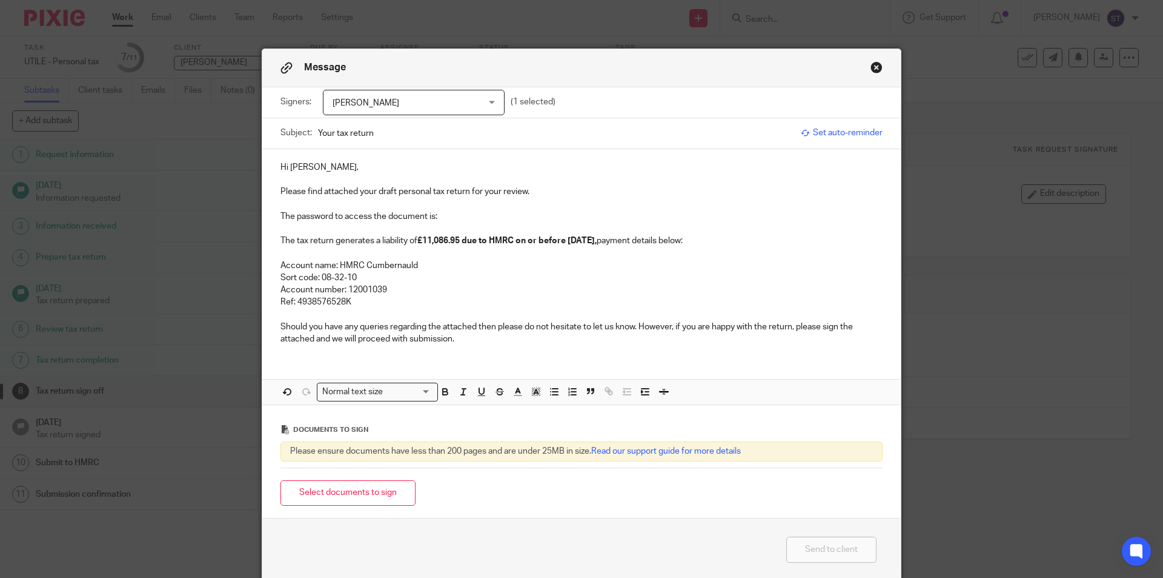
click at [437, 210] on p "The password to access the document is:" at bounding box center [582, 216] width 602 height 12
click at [436, 258] on p at bounding box center [582, 253] width 602 height 12
click at [432, 266] on p "Account name: HMRC Cumbernauld" at bounding box center [582, 265] width 602 height 12
click at [365, 486] on button "Select documents to sign" at bounding box center [348, 493] width 135 height 26
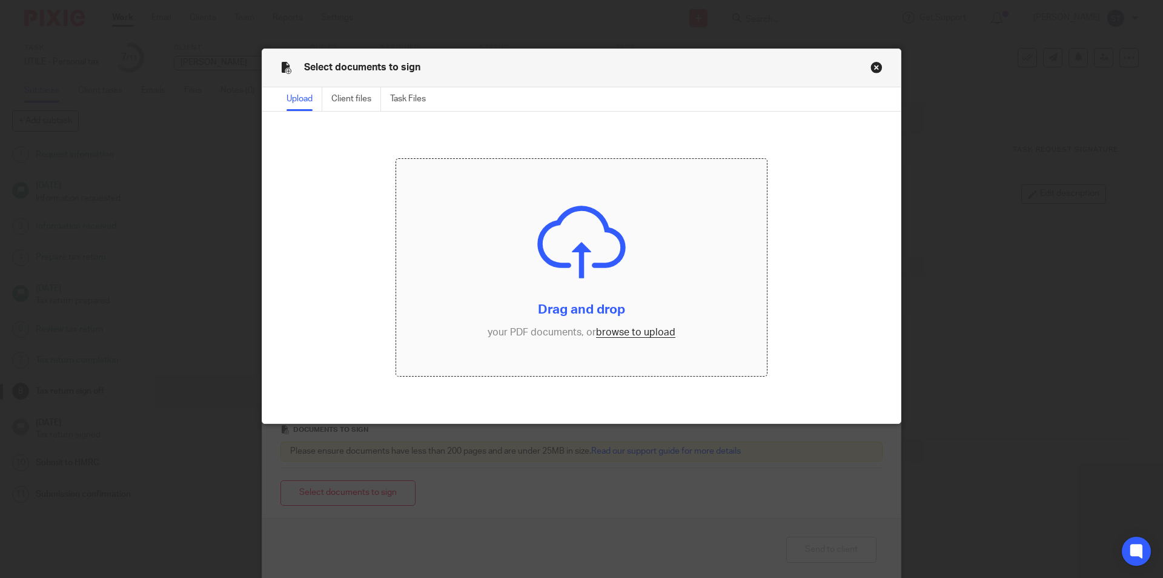
click at [573, 230] on input "file" at bounding box center [581, 267] width 371 height 217
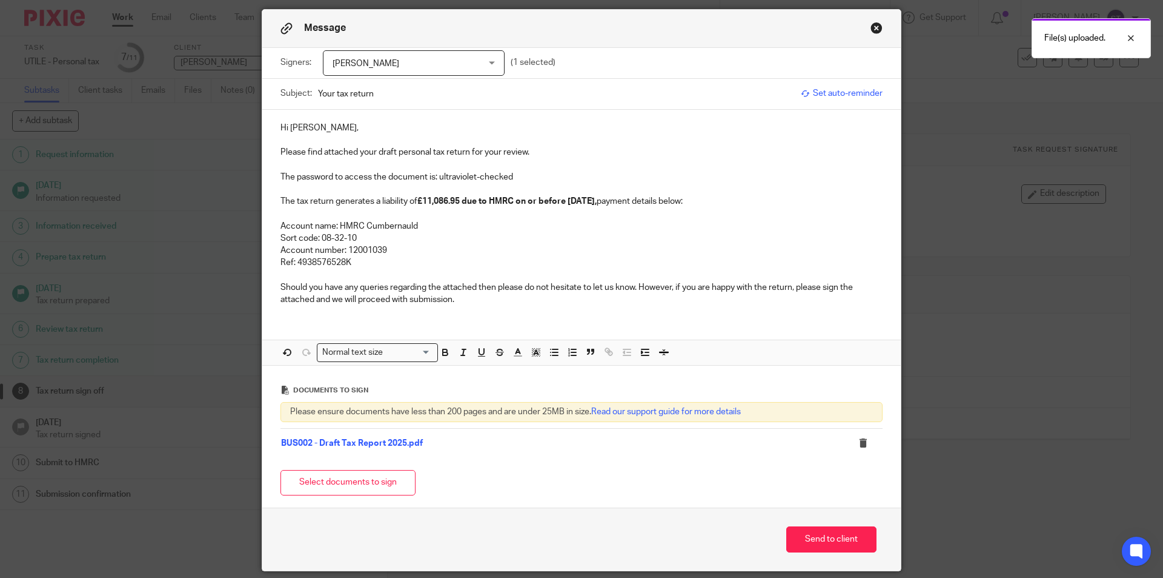
scroll to position [81, 0]
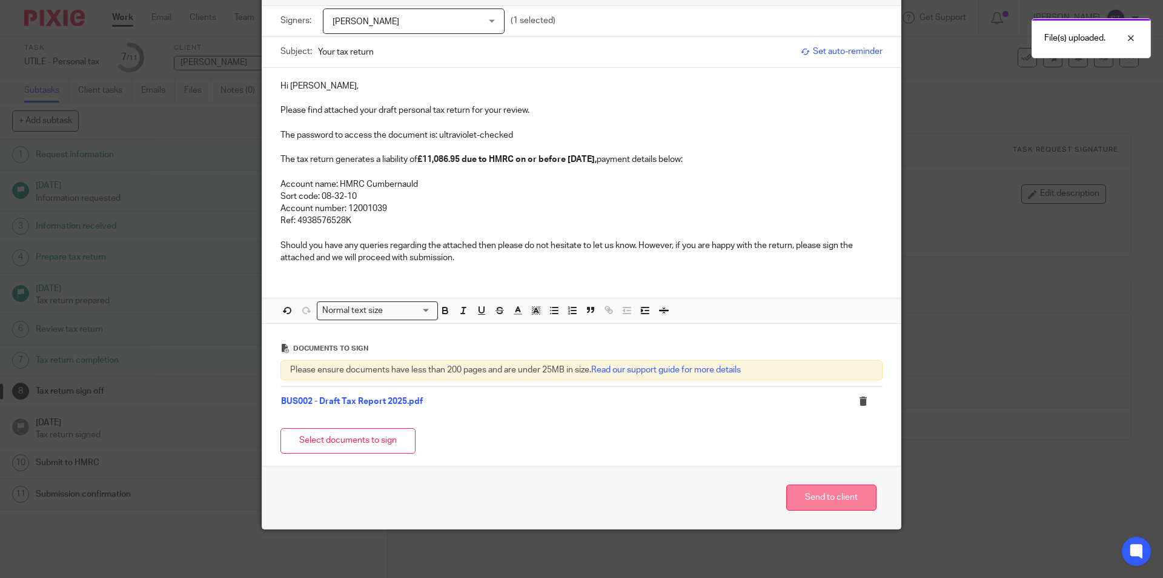
click at [790, 499] on button "Send to client" at bounding box center [832, 497] width 90 height 26
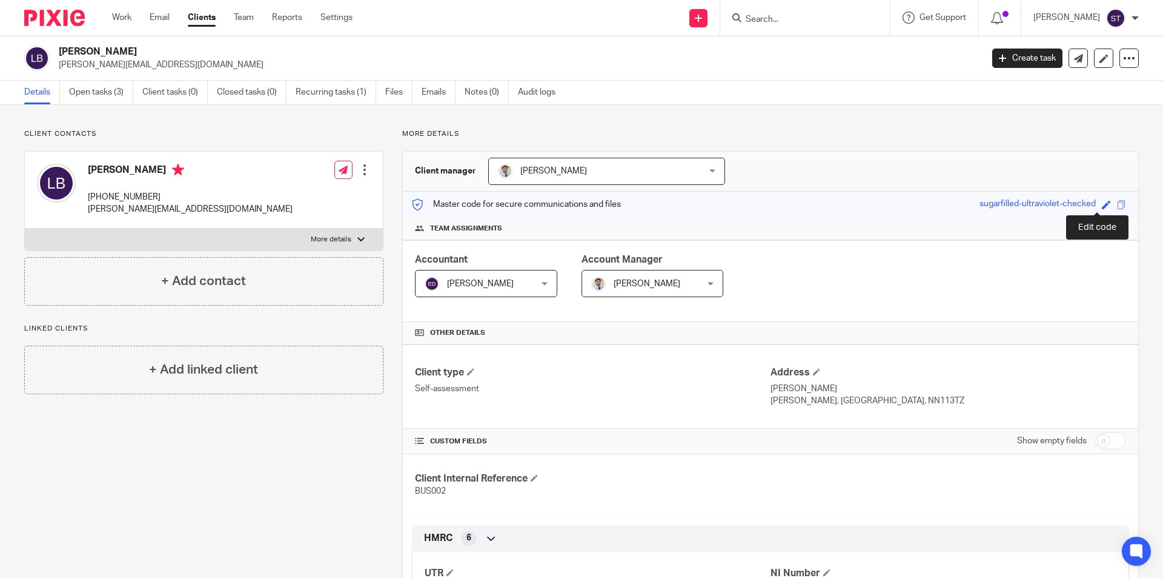
click at [1102, 206] on span at bounding box center [1106, 204] width 9 height 9
click at [977, 203] on input "sugarfilled-ultraviolet-checked" at bounding box center [1024, 205] width 182 height 14
click at [974, 205] on input "sugarfilled-ultraviolet-checked" at bounding box center [1024, 205] width 182 height 14
drag, startPoint x: 971, startPoint y: 205, endPoint x: 913, endPoint y: 204, distance: 58.2
click at [913, 204] on div "Master code for secure communications and files sugarfilled-ultraviolet-checked…" at bounding box center [771, 204] width 736 height 26
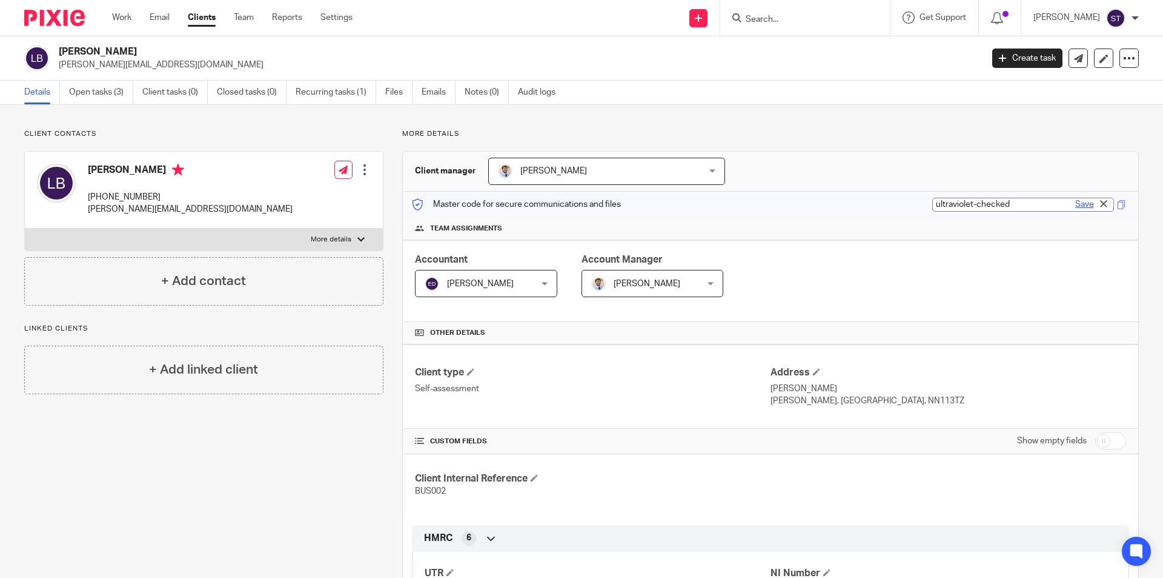
type input "ultraviolet-checked"
click at [1076, 203] on link "Save" at bounding box center [1085, 204] width 19 height 12
type input "ultraviolet-checked"
click at [1056, 220] on div "Team assignments" at bounding box center [771, 229] width 736 height 22
drag, startPoint x: 1030, startPoint y: 205, endPoint x: 1086, endPoint y: 204, distance: 55.8
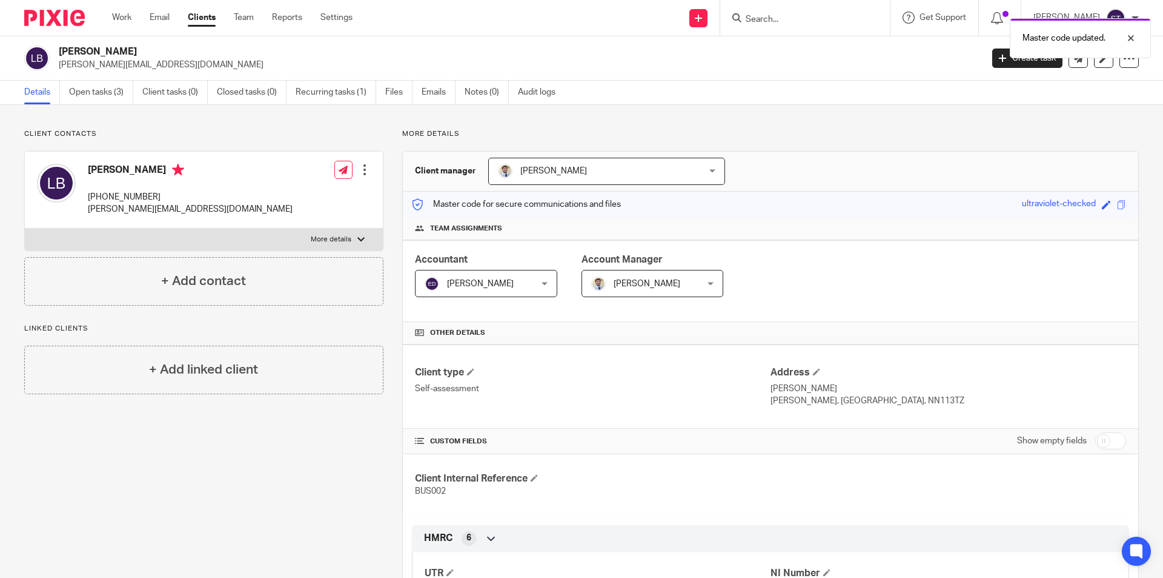
click at [1086, 204] on div "Master code for secure communications and files ultraviolet-checked ultraviolet…" at bounding box center [771, 204] width 736 height 26
copy div "ultraviolet-checked"
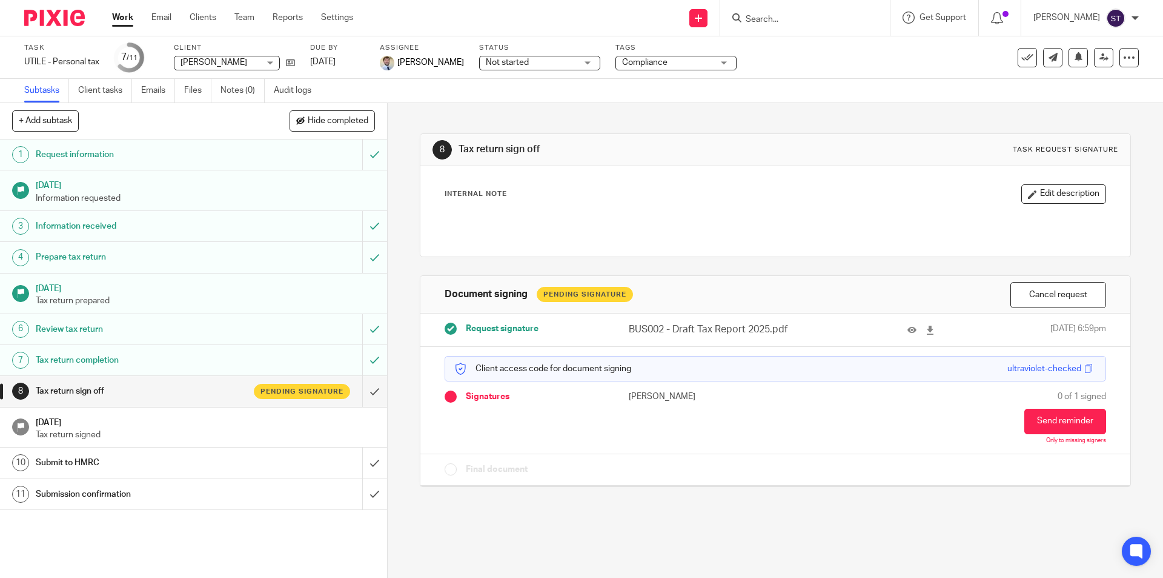
click at [845, 16] on input "Search" at bounding box center [799, 20] width 109 height 11
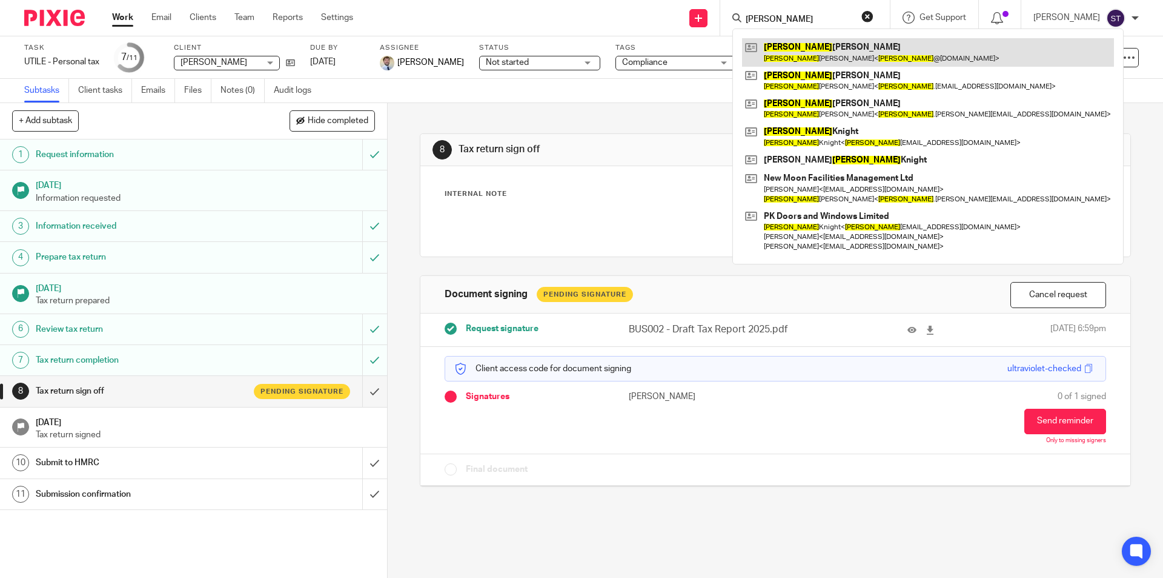
type input "[PERSON_NAME]"
click at [838, 38] on link at bounding box center [928, 52] width 372 height 28
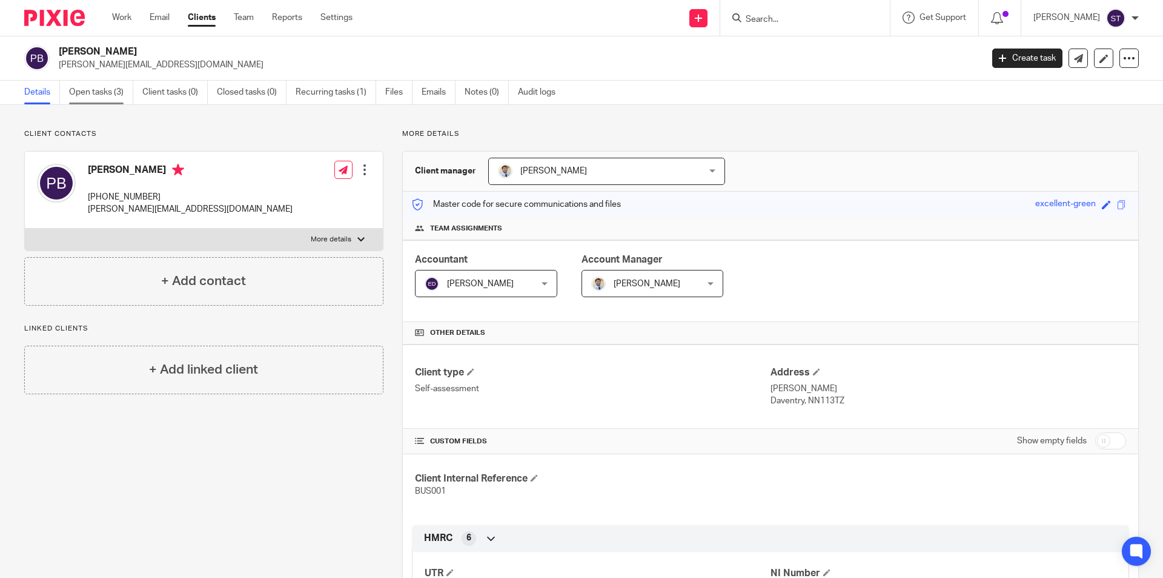
click at [99, 94] on link "Open tasks (3)" at bounding box center [101, 93] width 64 height 24
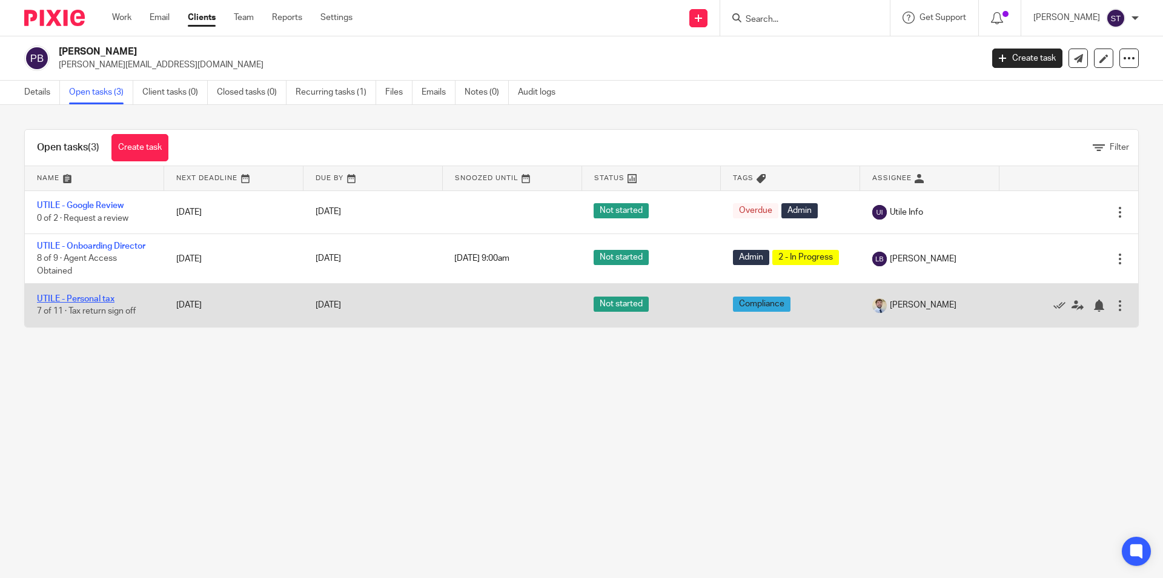
click at [99, 298] on link "UTILE - Personal tax" at bounding box center [76, 299] width 78 height 8
